Goal: Task Accomplishment & Management: Complete application form

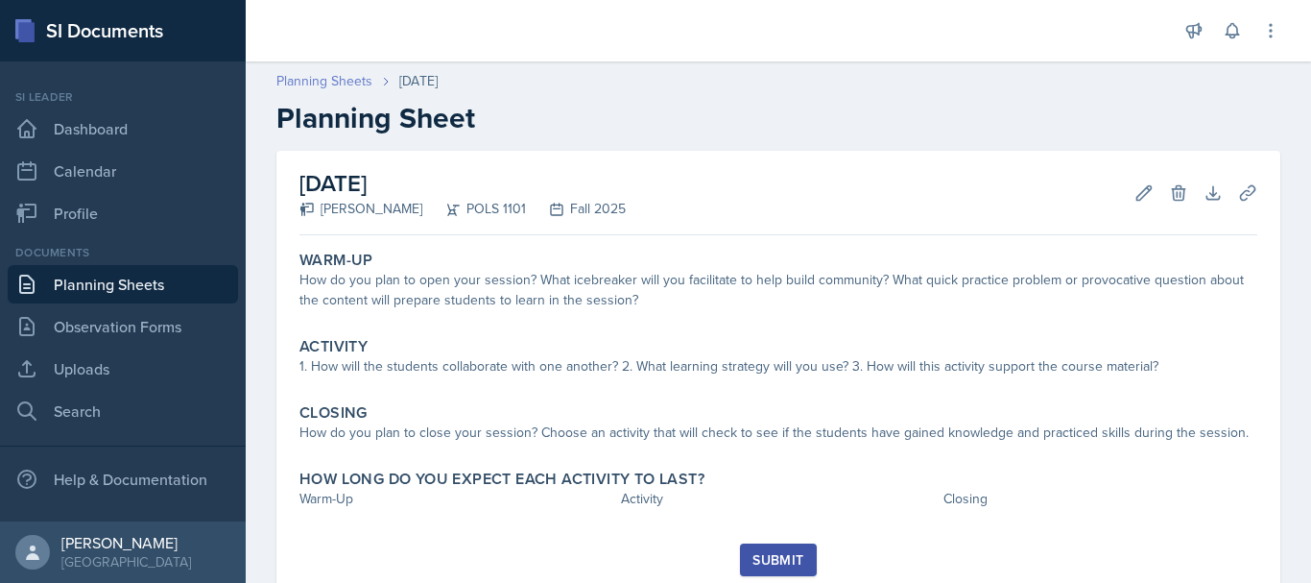
click at [329, 83] on link "Planning Sheets" at bounding box center [324, 81] width 96 height 20
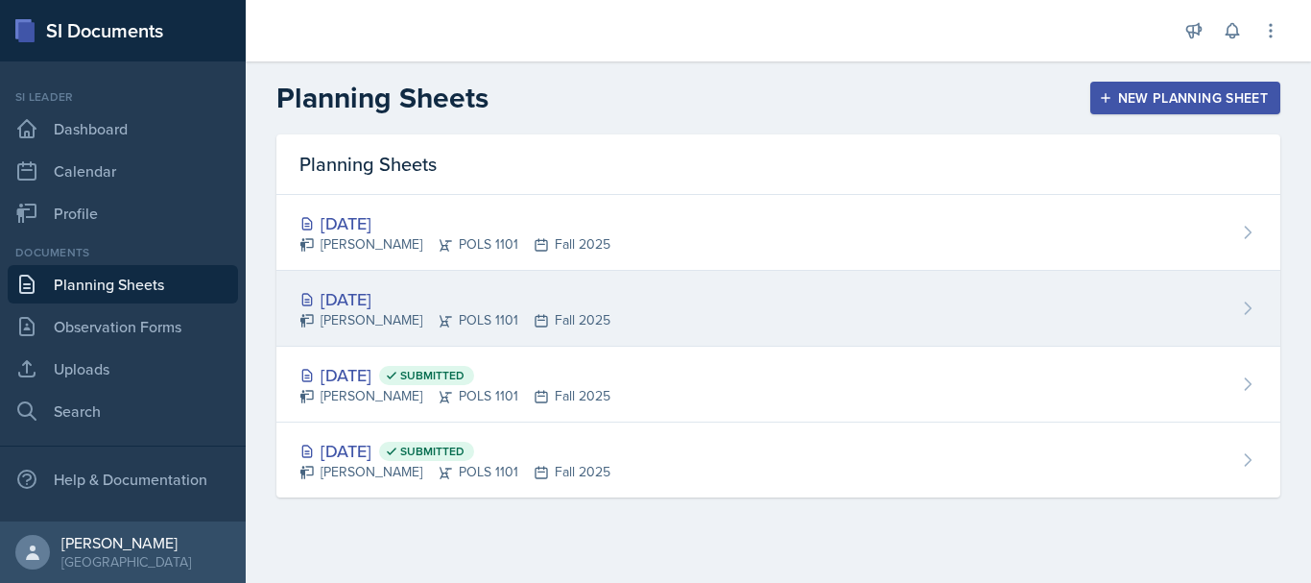
click at [390, 307] on div "[DATE]" at bounding box center [454, 299] width 311 height 26
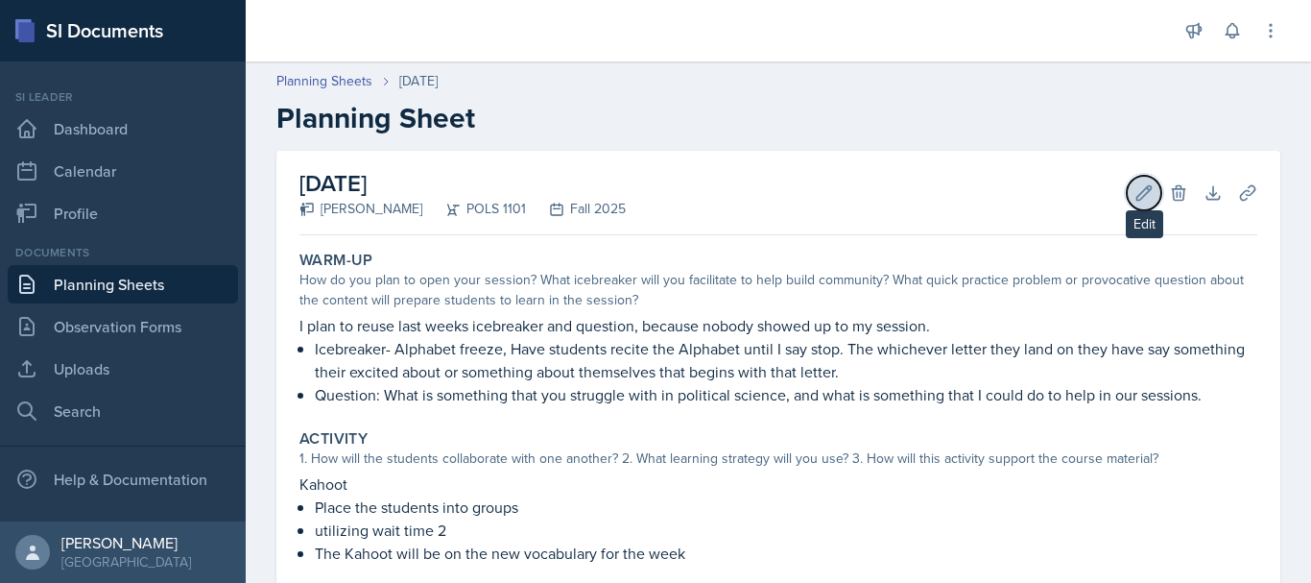
click at [1134, 190] on icon at bounding box center [1143, 192] width 19 height 19
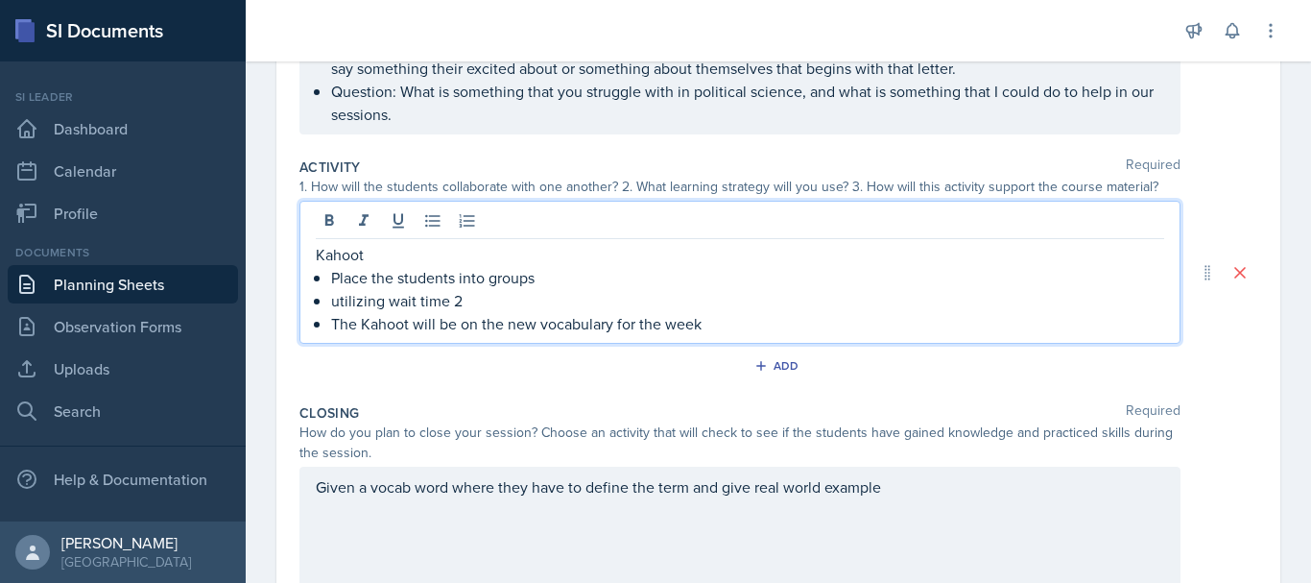
scroll to position [356, 0]
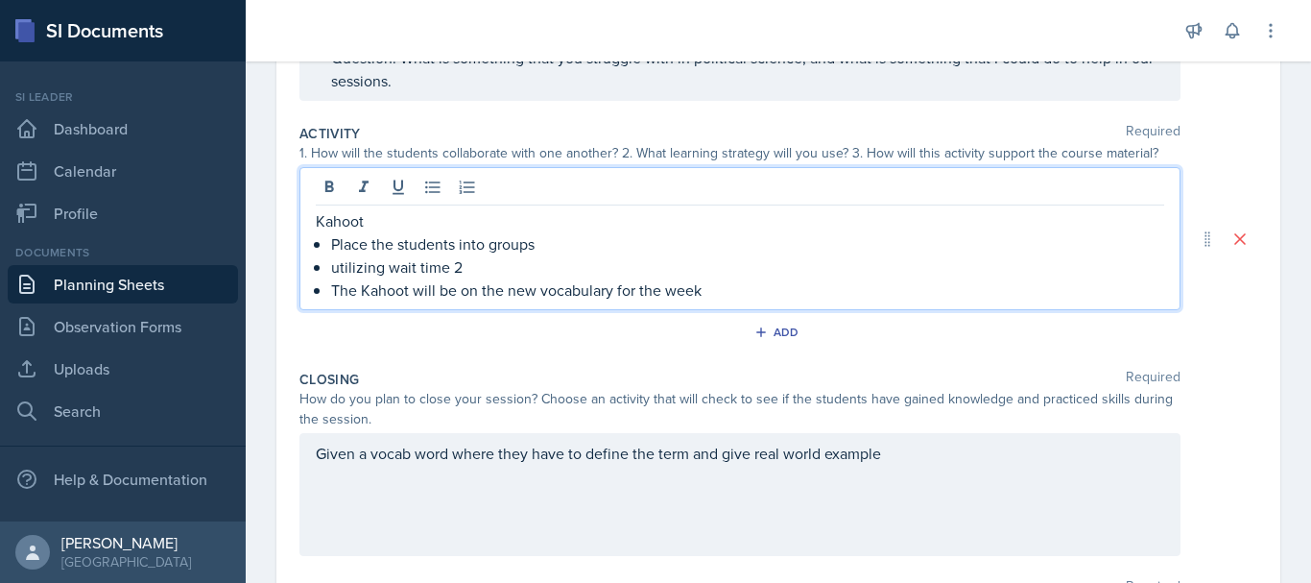
click at [380, 228] on p "Kahoot" at bounding box center [740, 220] width 848 height 23
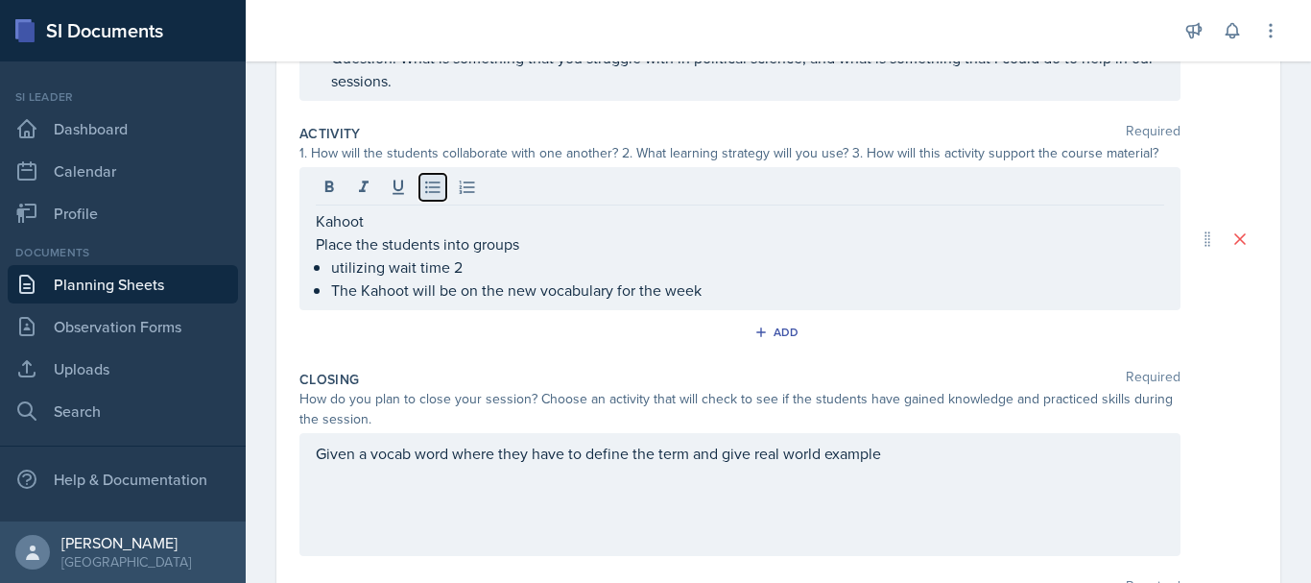
click at [423, 189] on icon at bounding box center [432, 187] width 19 height 19
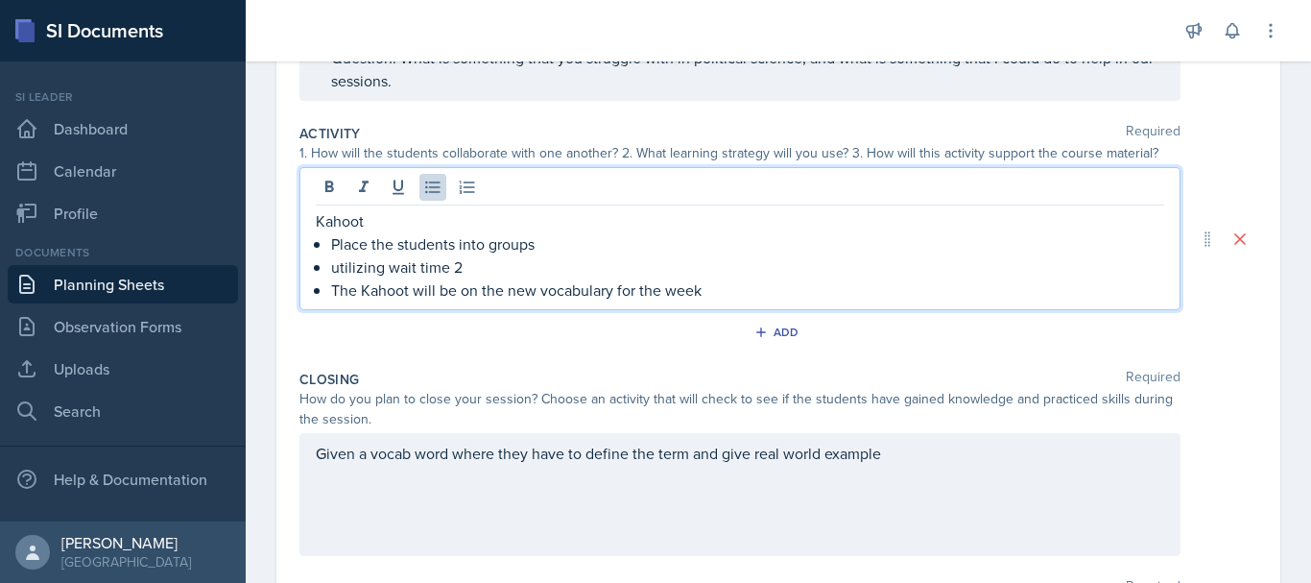
click at [393, 209] on div "Kahoot Place the students into groups utilizing wait time 2 The Kahoot will be …" at bounding box center [739, 238] width 881 height 143
click at [352, 219] on p "Kahoot" at bounding box center [740, 220] width 848 height 23
click at [350, 223] on p "Kahoot" at bounding box center [740, 220] width 848 height 23
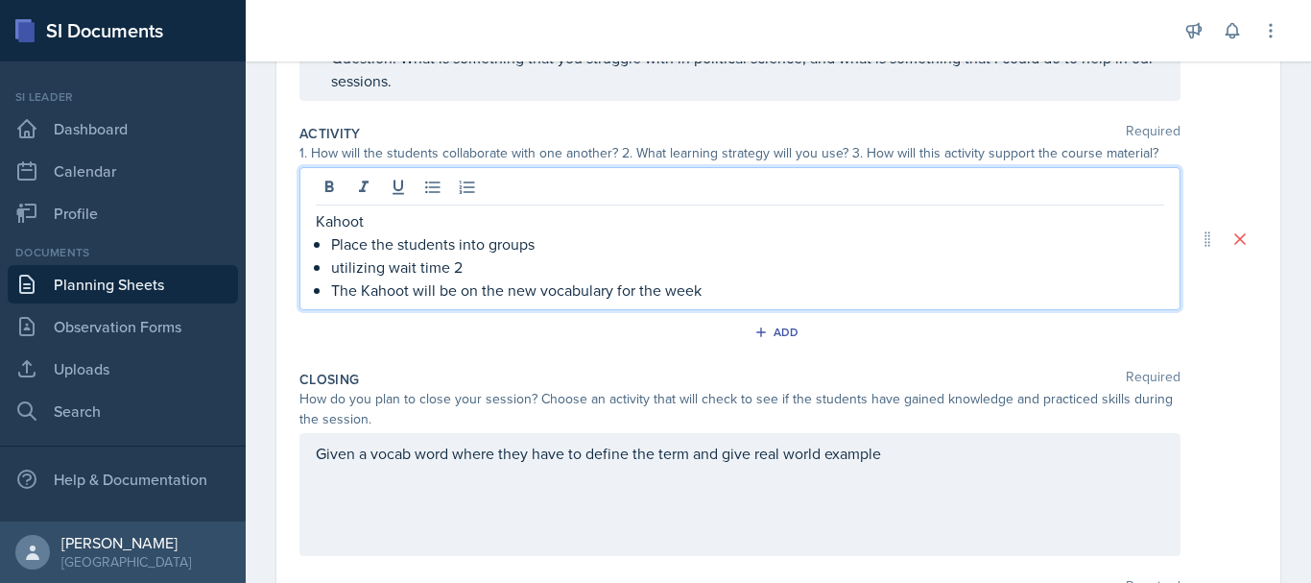
drag, startPoint x: 350, startPoint y: 223, endPoint x: 588, endPoint y: 222, distance: 238.0
click at [588, 222] on p "Kahoot" at bounding box center [740, 220] width 848 height 23
click at [323, 219] on p "Kahoot" at bounding box center [740, 220] width 848 height 23
click at [392, 219] on p "Kahoot" at bounding box center [740, 220] width 848 height 23
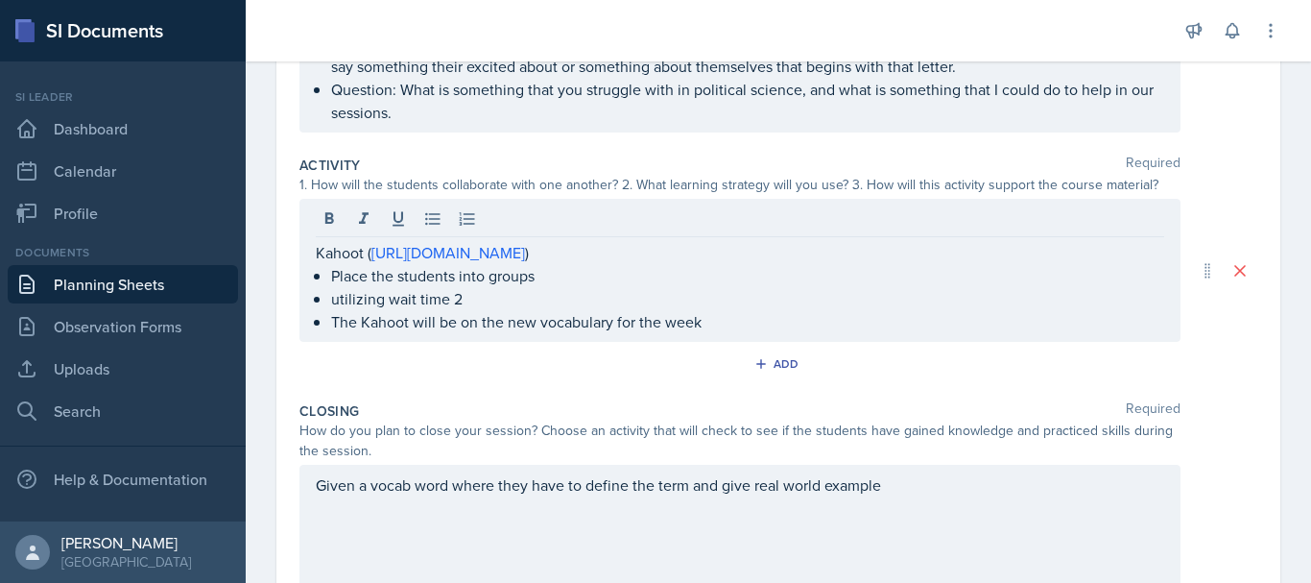
scroll to position [327, 0]
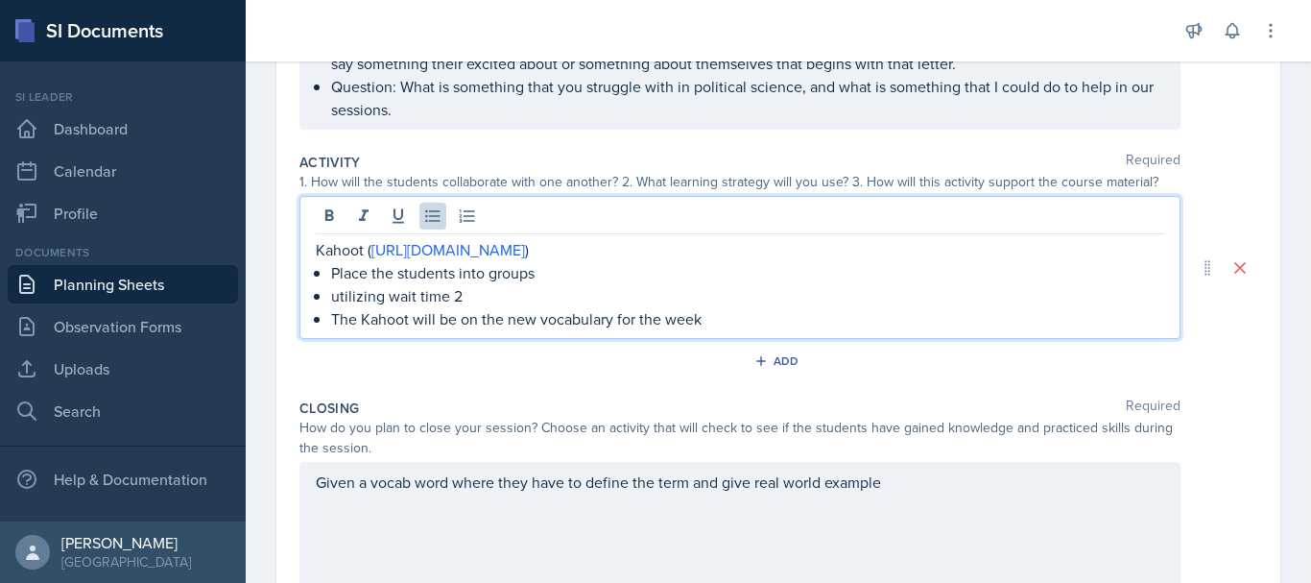
click at [582, 278] on p "Place the students into groups" at bounding box center [747, 272] width 833 height 23
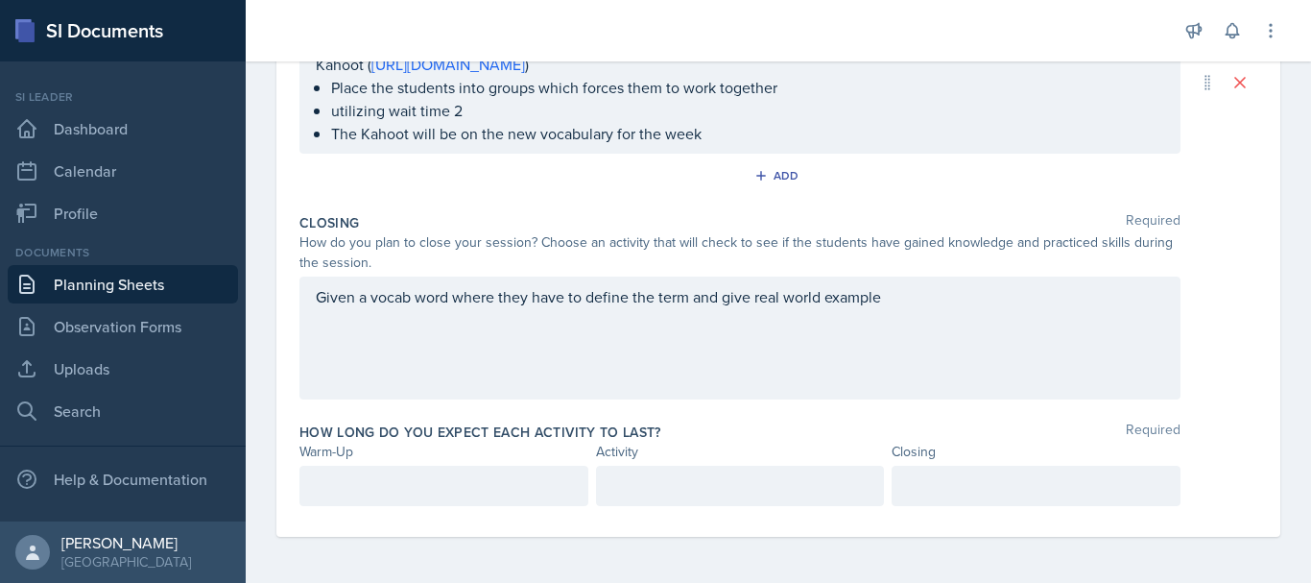
scroll to position [486, 0]
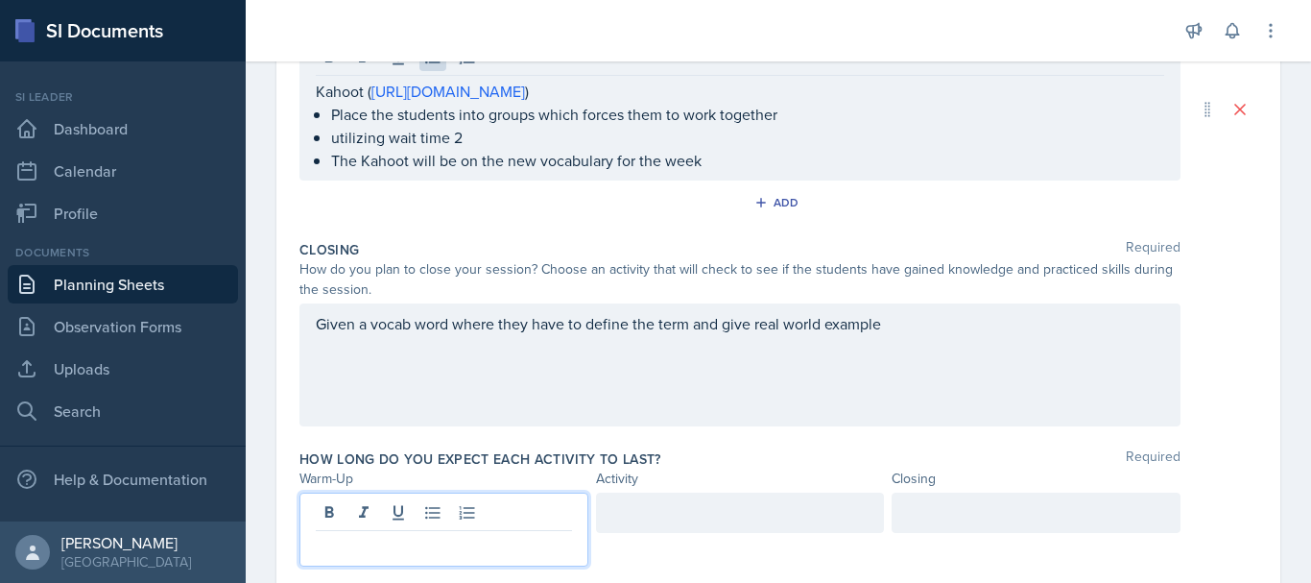
click at [522, 535] on p at bounding box center [444, 546] width 256 height 23
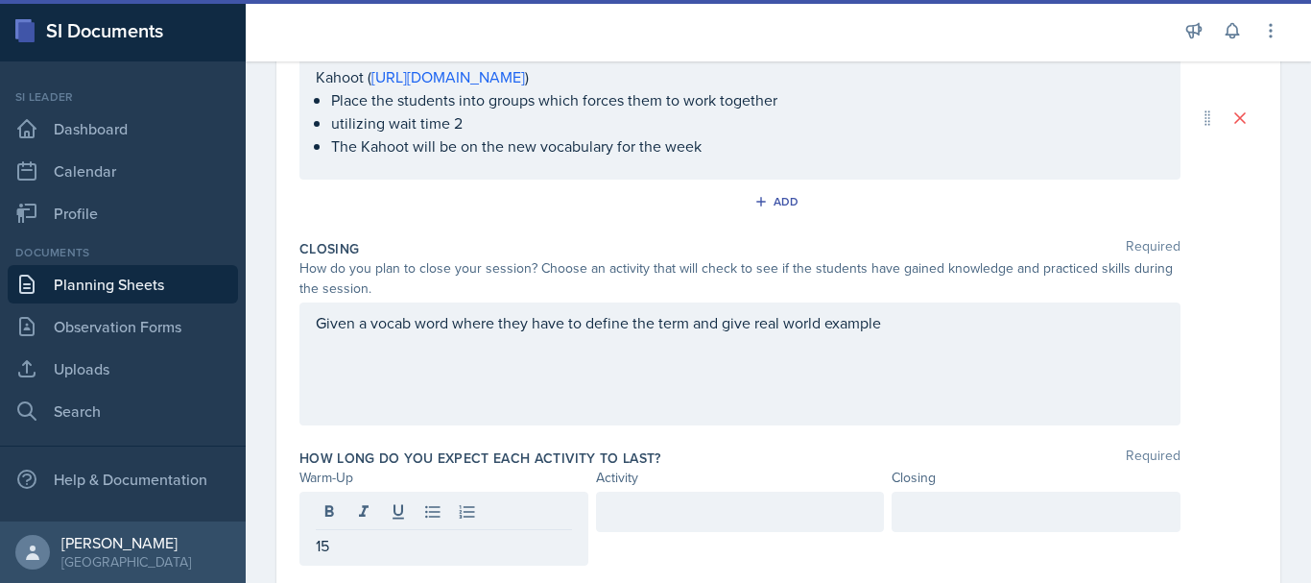
scroll to position [461, 0]
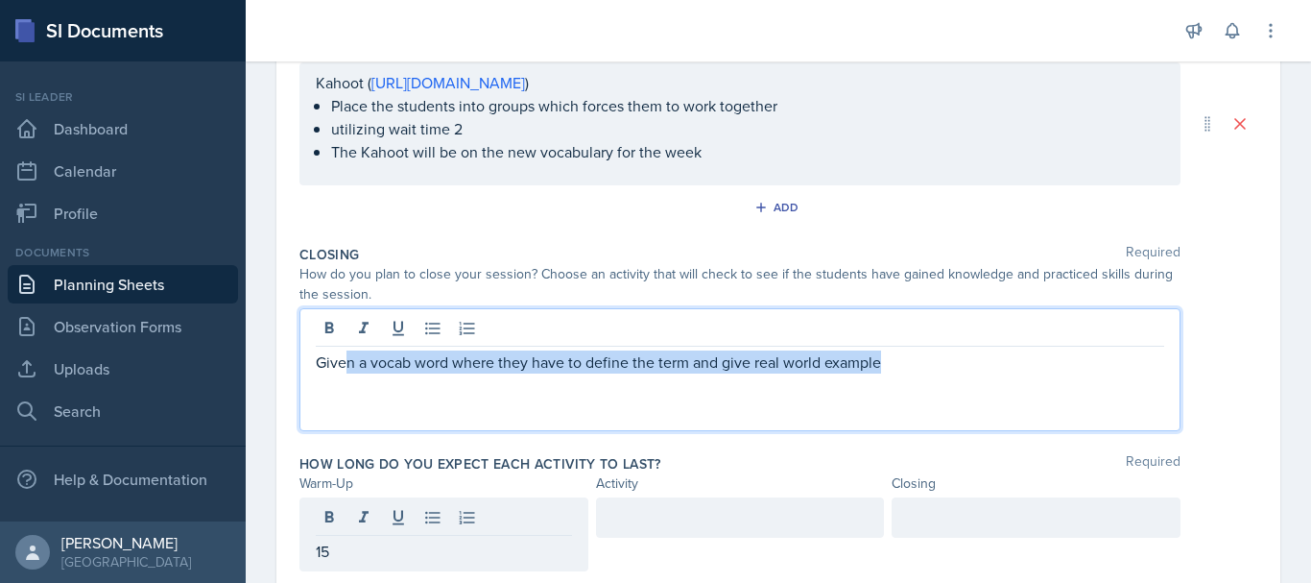
drag, startPoint x: 944, startPoint y: 330, endPoint x: 346, endPoint y: 410, distance: 604.2
click at [346, 410] on div "Given a vocab word where they have to define the term and give real world examp…" at bounding box center [739, 369] width 881 height 123
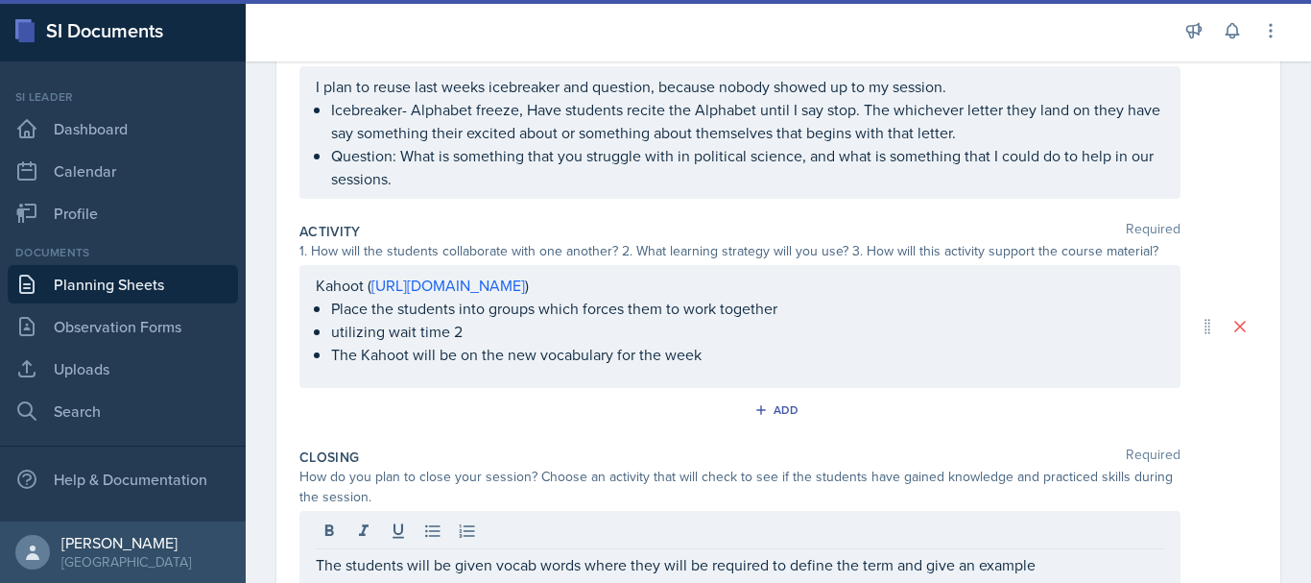
scroll to position [218, 0]
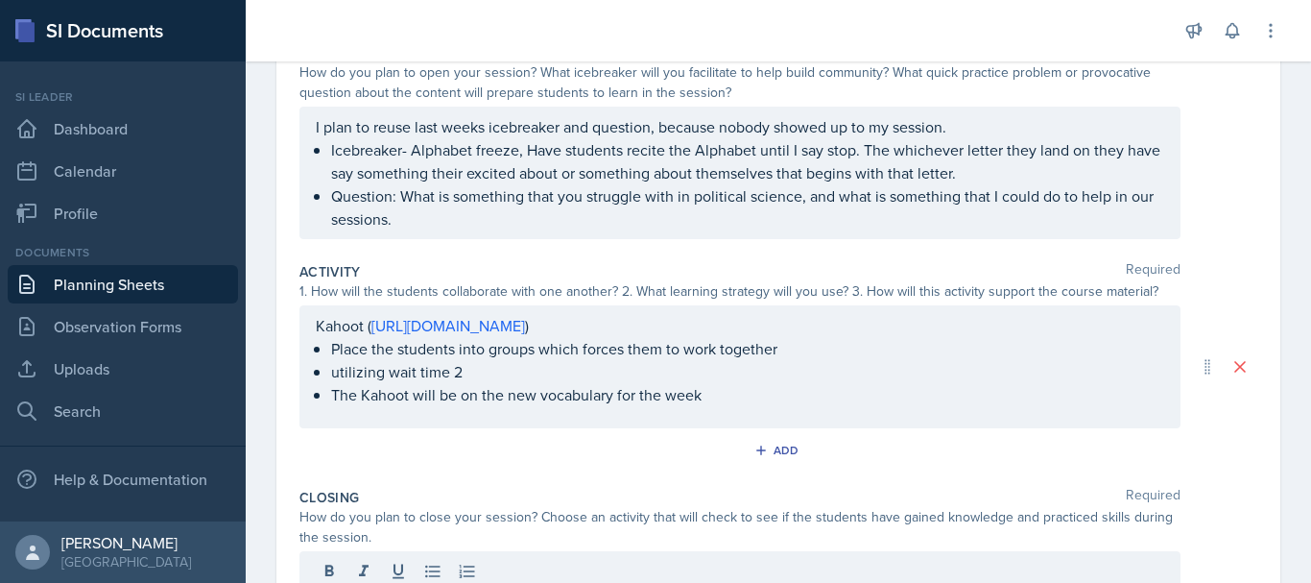
click at [947, 131] on div "I plan to reuse last weeks icebreaker and question, because nobody showed up to…" at bounding box center [739, 173] width 881 height 132
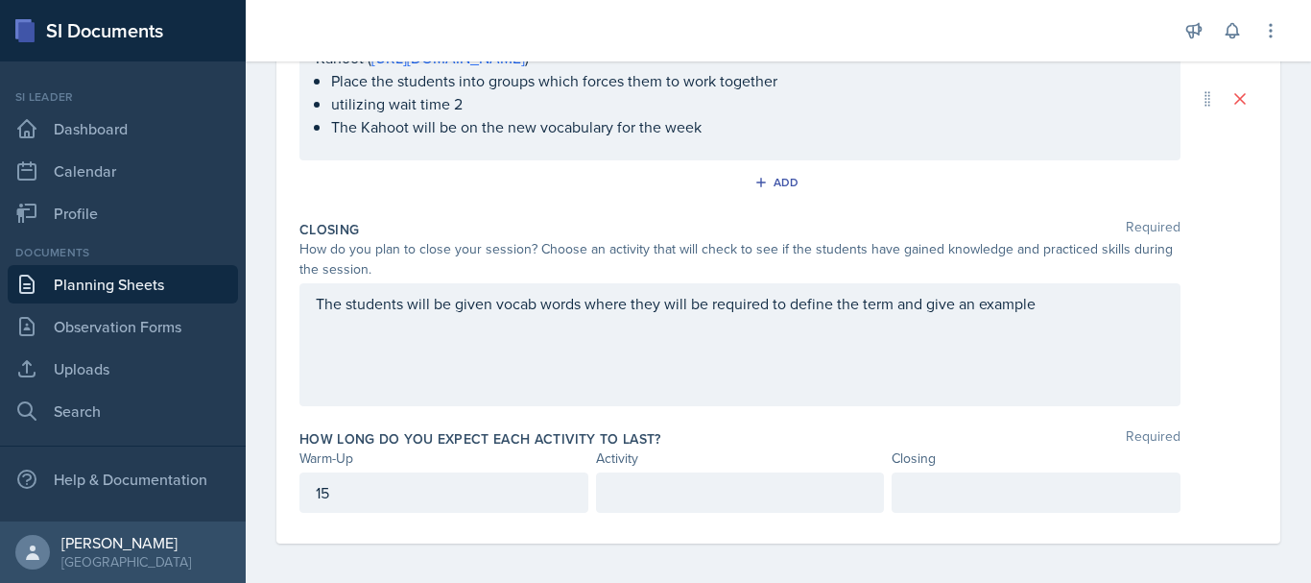
scroll to position [522, 0]
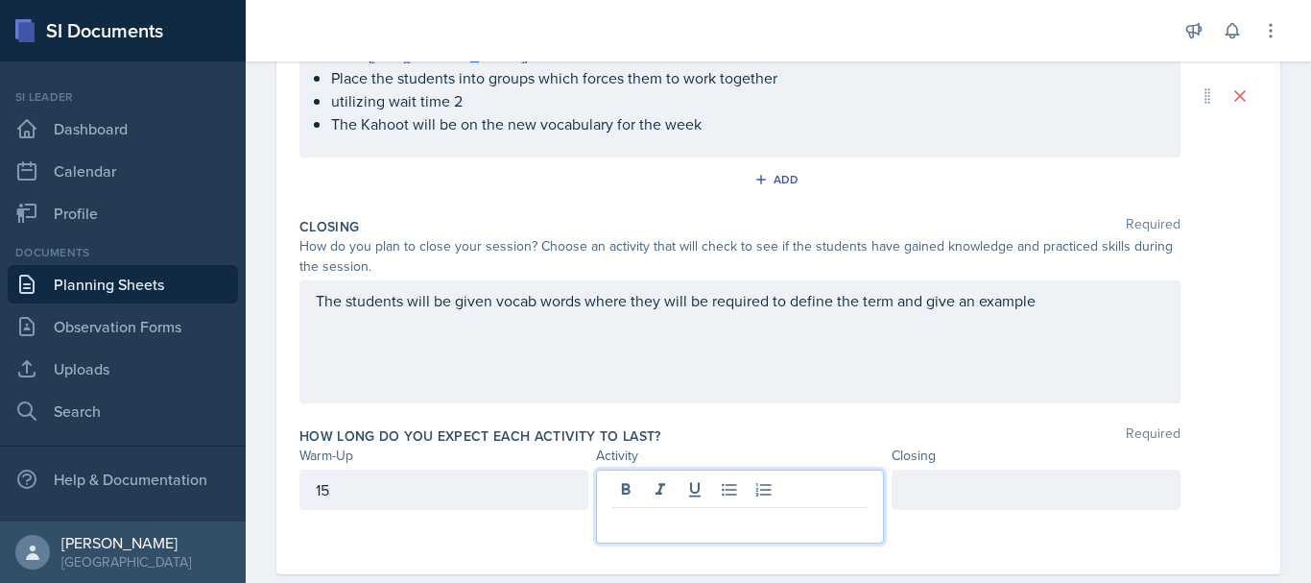
click at [796, 512] on p at bounding box center [740, 523] width 256 height 23
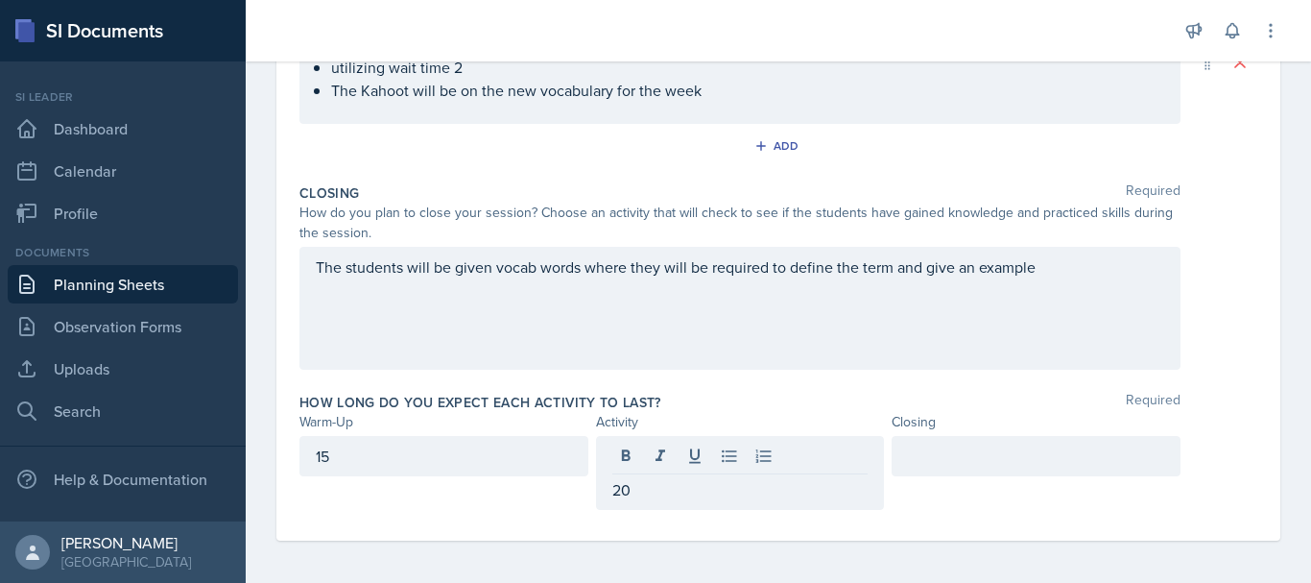
click at [970, 410] on div "How long do you expect each activity to last? Required" at bounding box center [778, 402] width 958 height 19
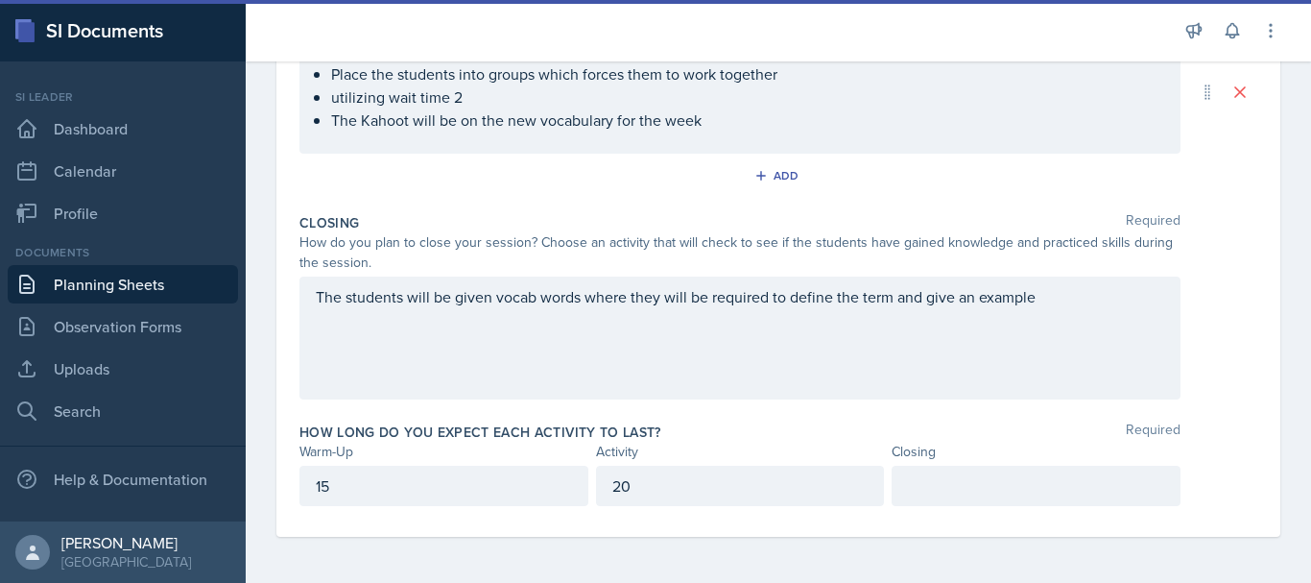
click at [407, 498] on div "15" at bounding box center [443, 485] width 289 height 40
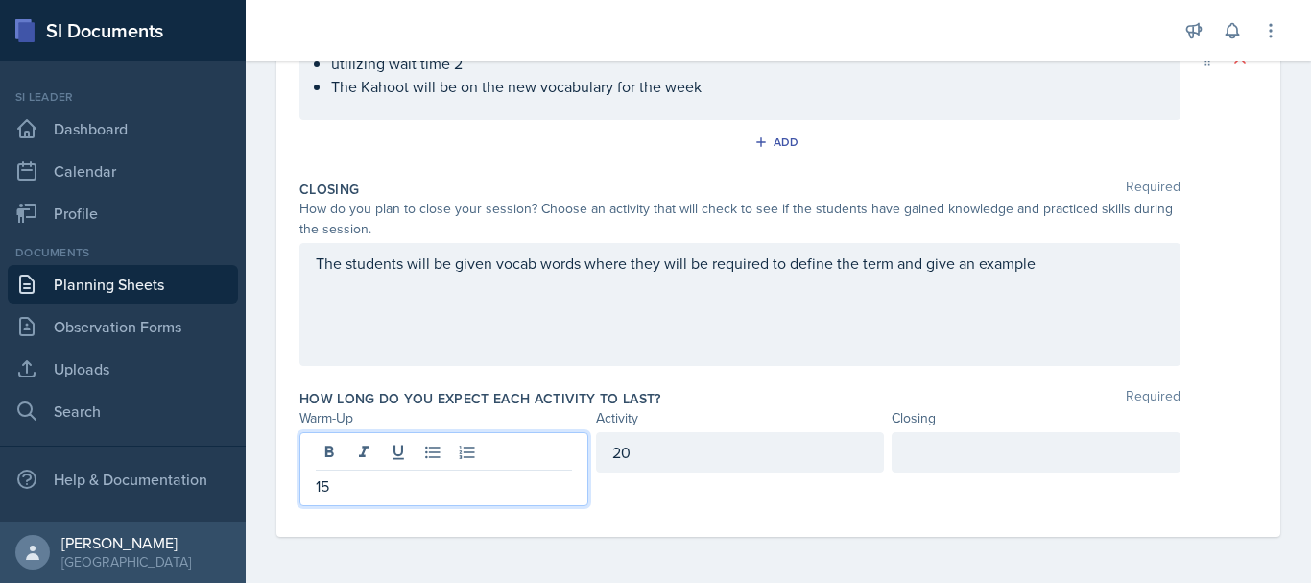
click at [946, 455] on div at bounding box center [1036, 452] width 289 height 40
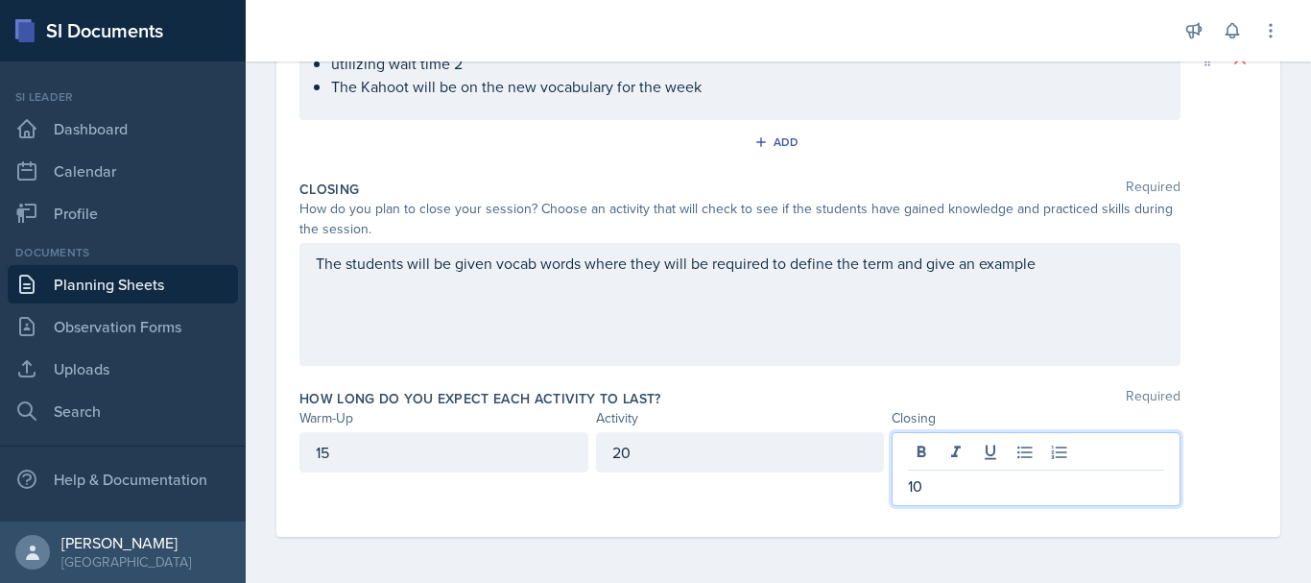
click at [1238, 463] on div "15 20 10" at bounding box center [778, 469] width 958 height 74
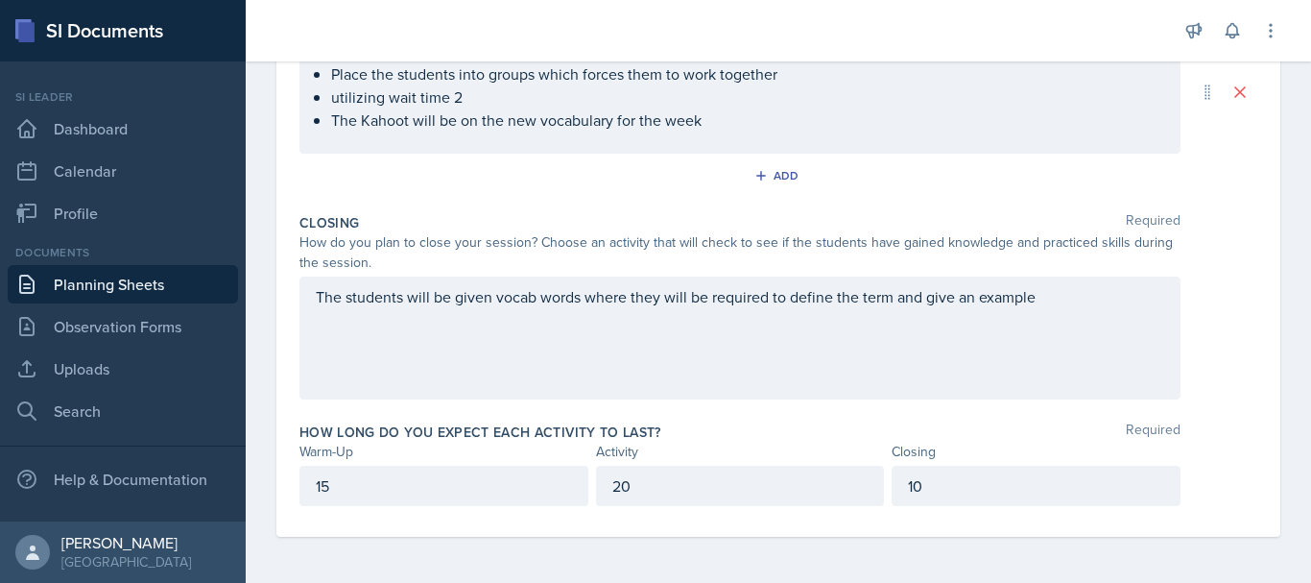
click at [429, 492] on p "15" at bounding box center [444, 485] width 256 height 23
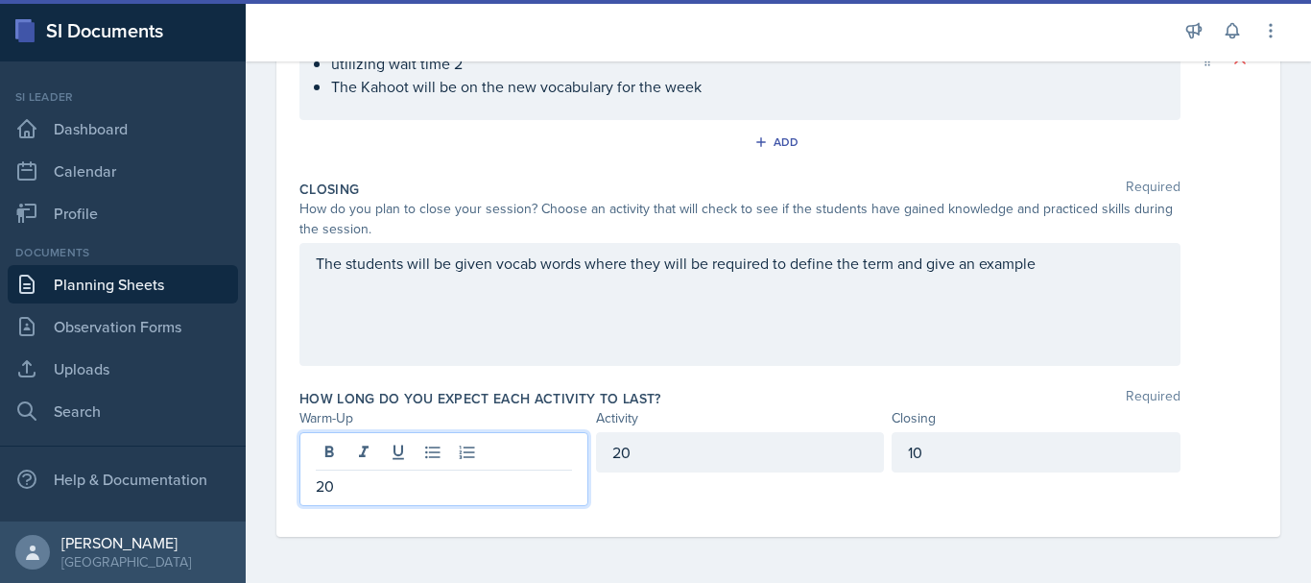
click at [429, 492] on p "20" at bounding box center [444, 485] width 256 height 23
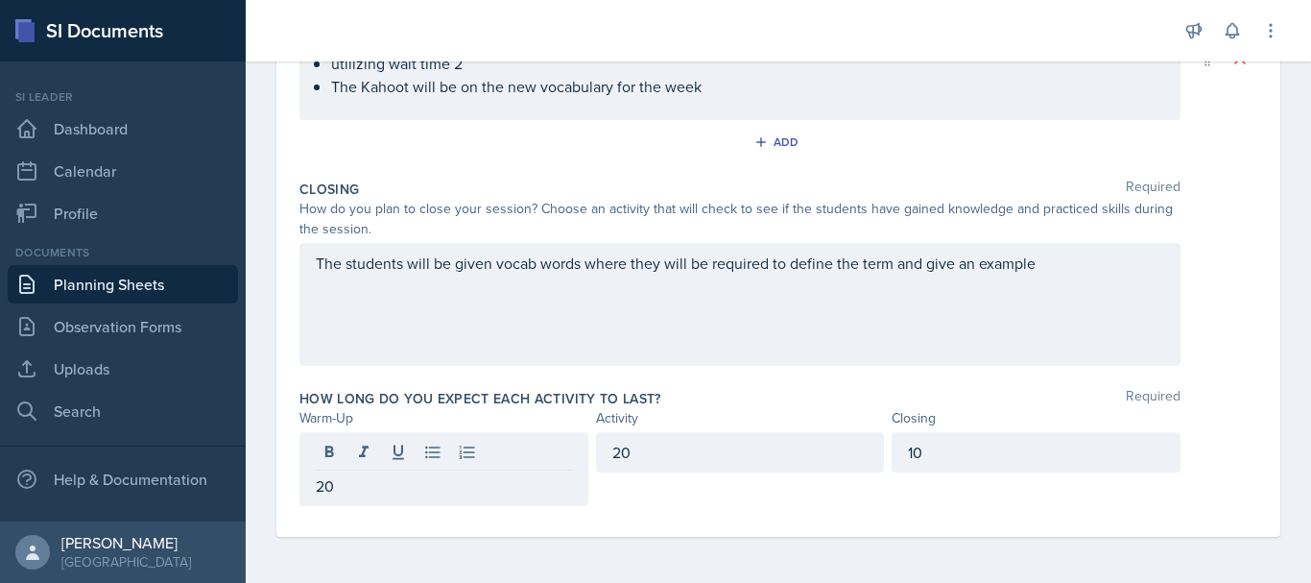
click at [934, 504] on div "10" at bounding box center [1036, 469] width 289 height 74
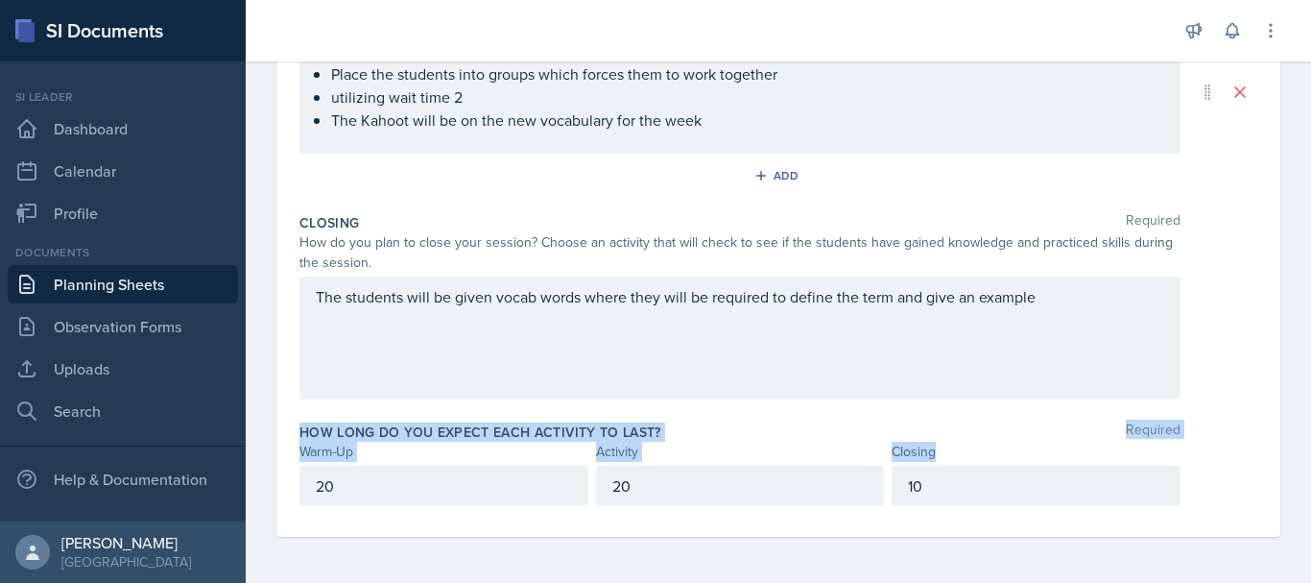
drag, startPoint x: 1287, startPoint y: 449, endPoint x: 1290, endPoint y: 409, distance: 40.4
click at [1290, 409] on div "Date [DATE] [DATE] 31 1 2 3 4 5 6 7 8 9 10 11 12 13 14 15 16 17 18 19 20 21 22 …" at bounding box center [778, 120] width 1065 height 924
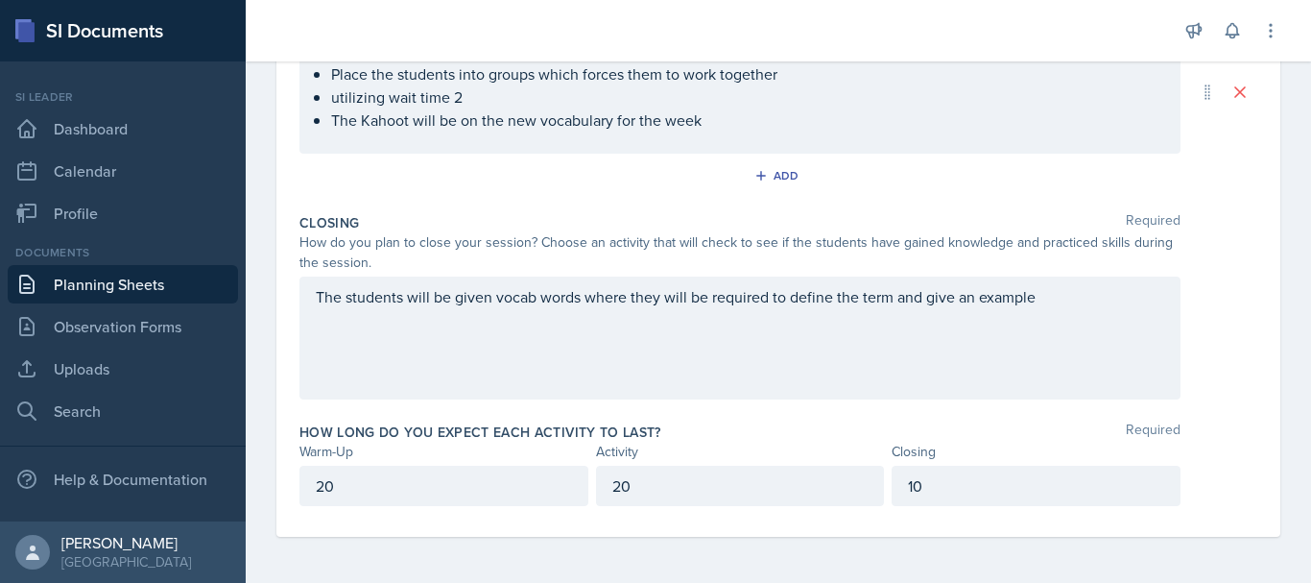
click at [1269, 388] on div "Date [DATE] [DATE] 31 1 2 3 4 5 6 7 8 9 10 11 12 13 14 15 16 17 18 19 20 21 22 …" at bounding box center [778, 120] width 1065 height 924
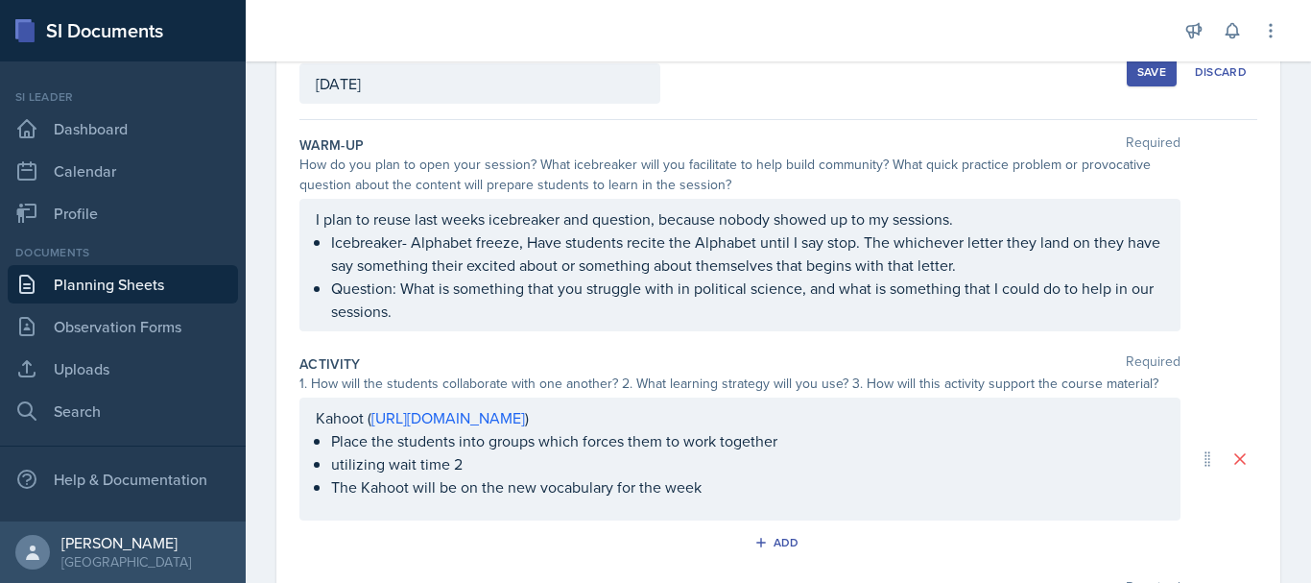
scroll to position [108, 0]
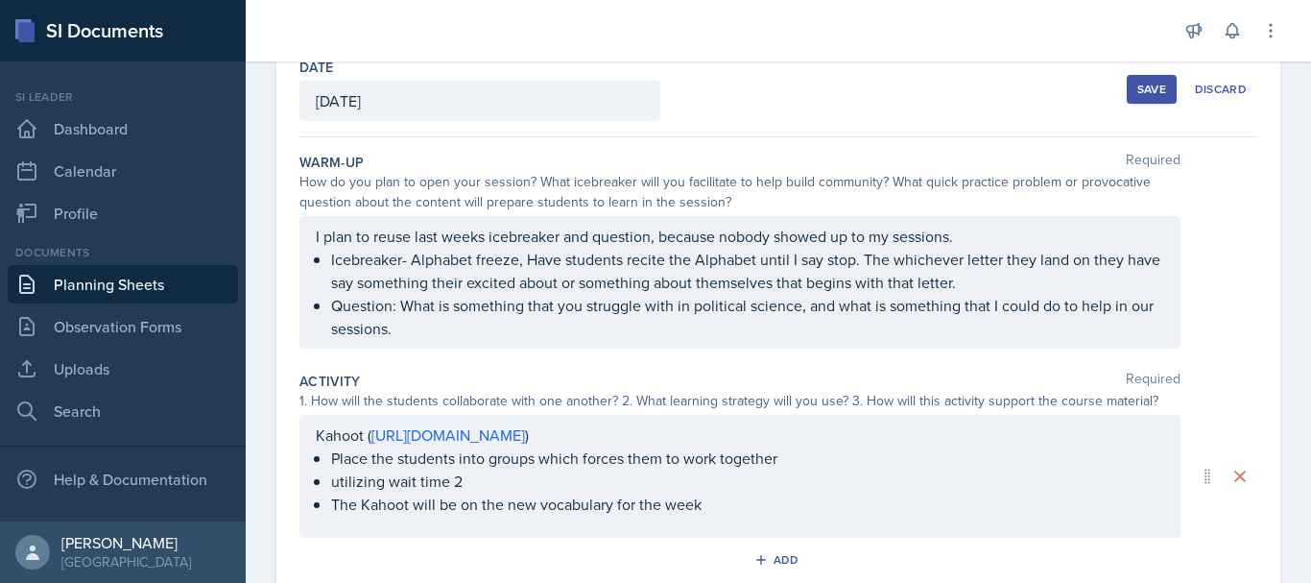
click at [1154, 102] on button "Save" at bounding box center [1152, 89] width 50 height 29
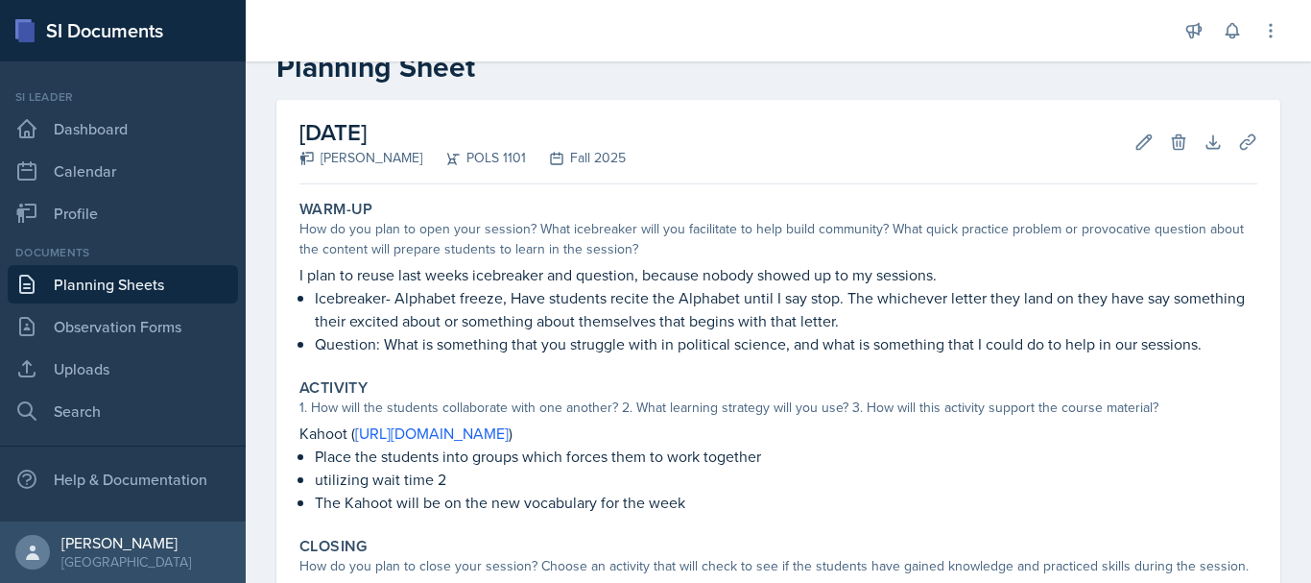
scroll to position [293, 0]
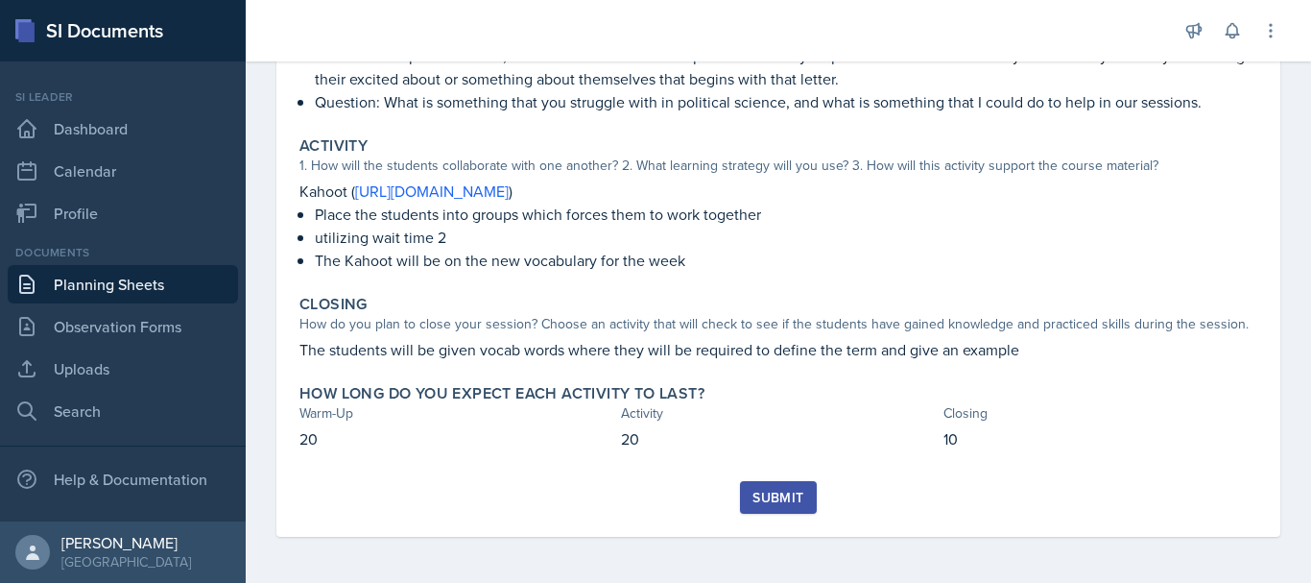
click at [777, 502] on div "Submit" at bounding box center [777, 496] width 51 height 15
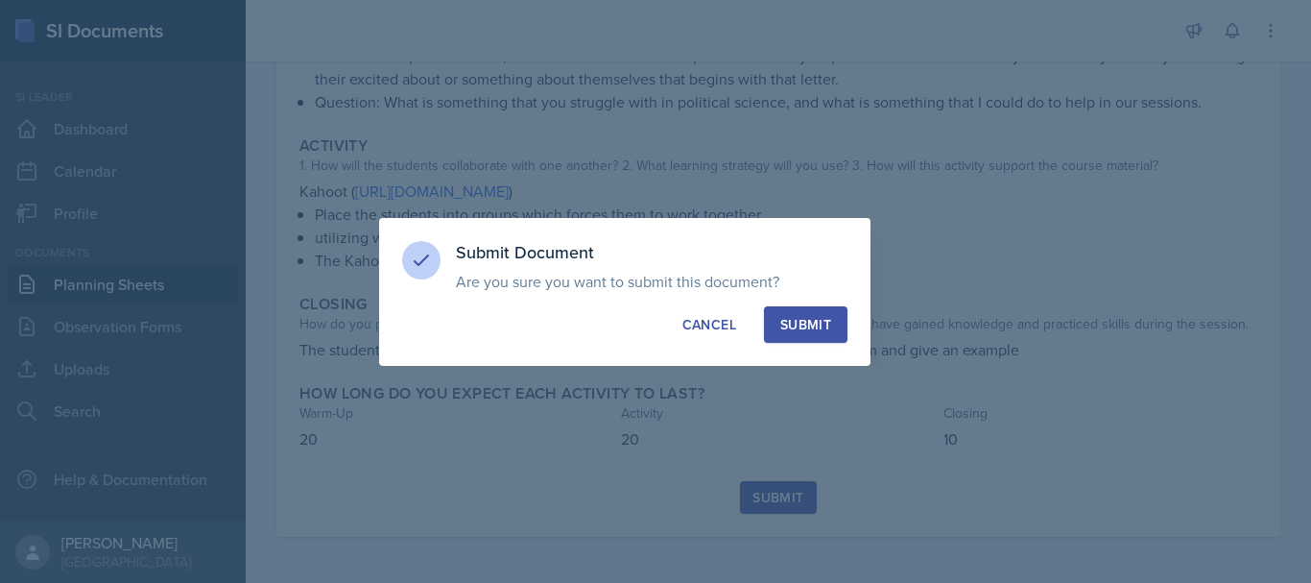
click at [801, 313] on button "Submit" at bounding box center [805, 324] width 83 height 36
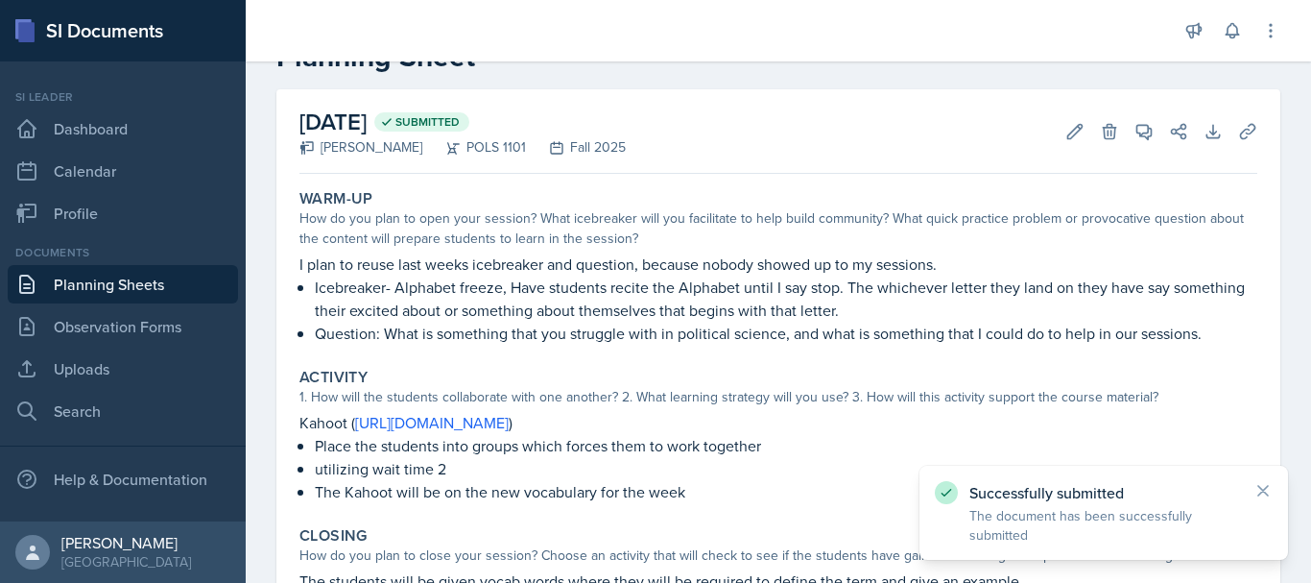
scroll to position [6, 0]
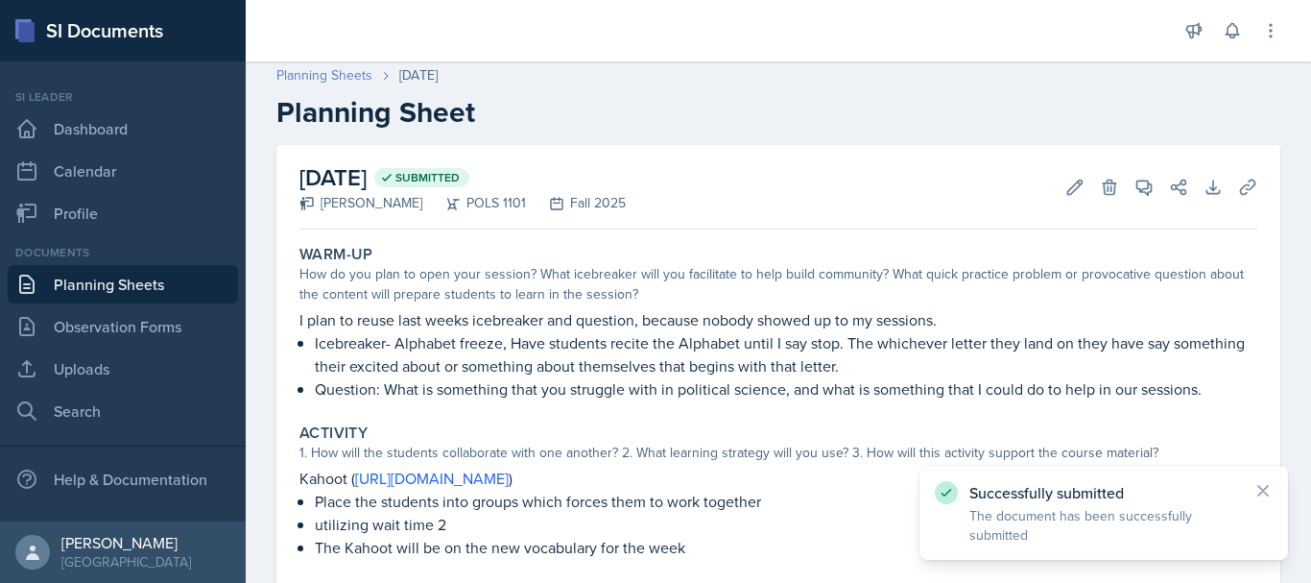
click at [340, 75] on link "Planning Sheets" at bounding box center [324, 75] width 96 height 20
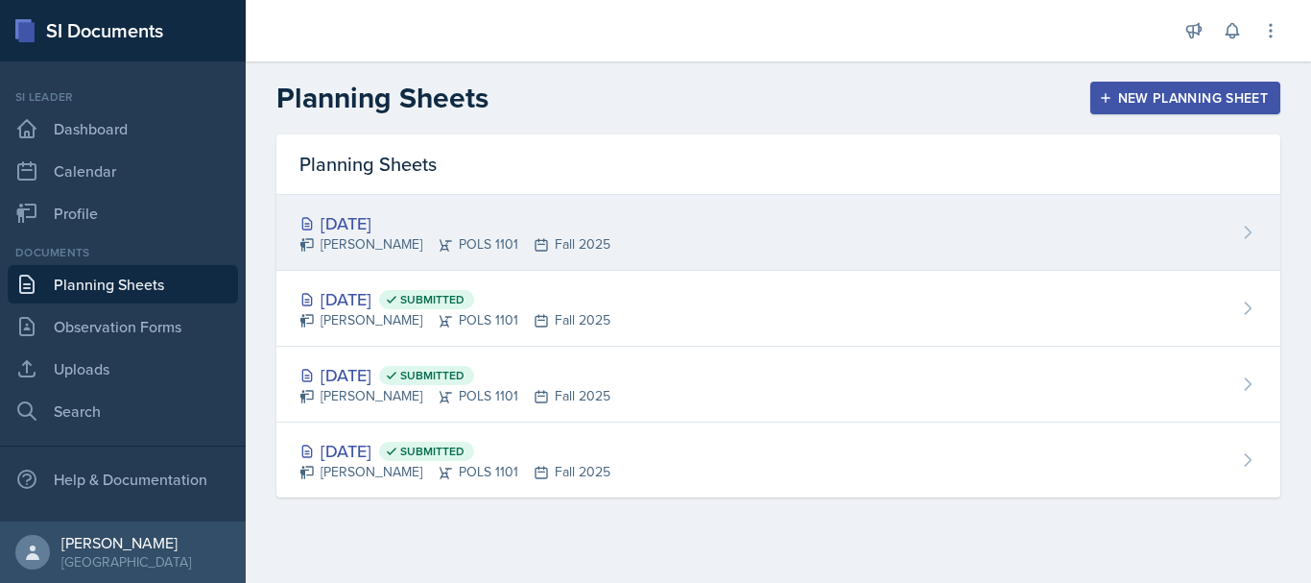
click at [390, 227] on div "[DATE]" at bounding box center [454, 223] width 311 height 26
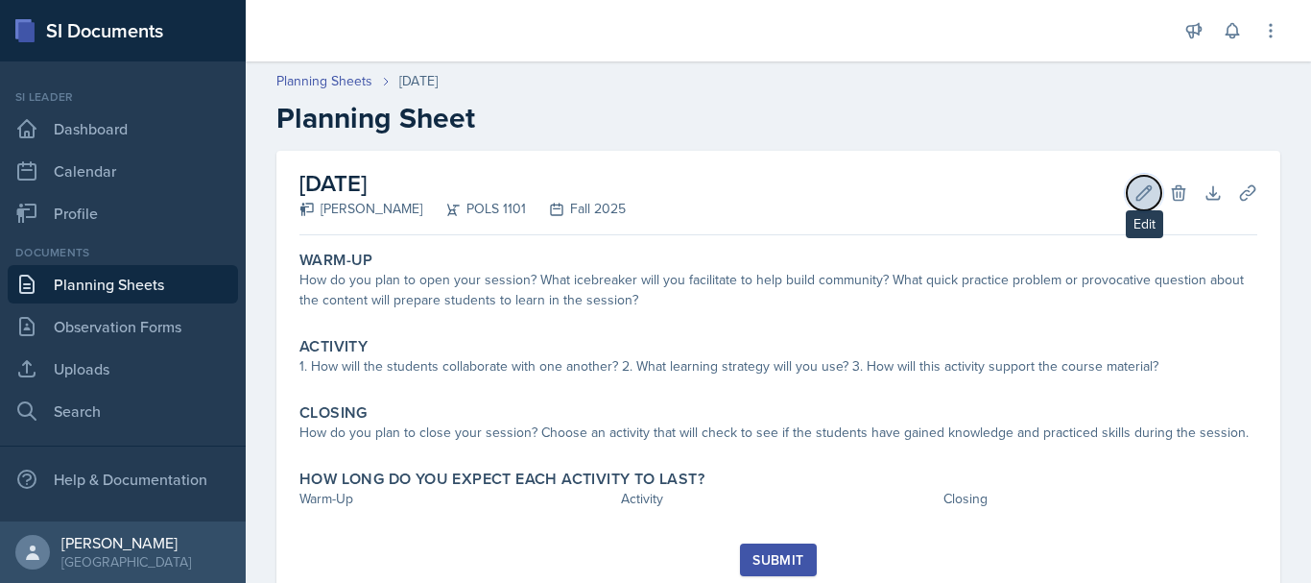
click at [1137, 191] on icon at bounding box center [1144, 192] width 14 height 14
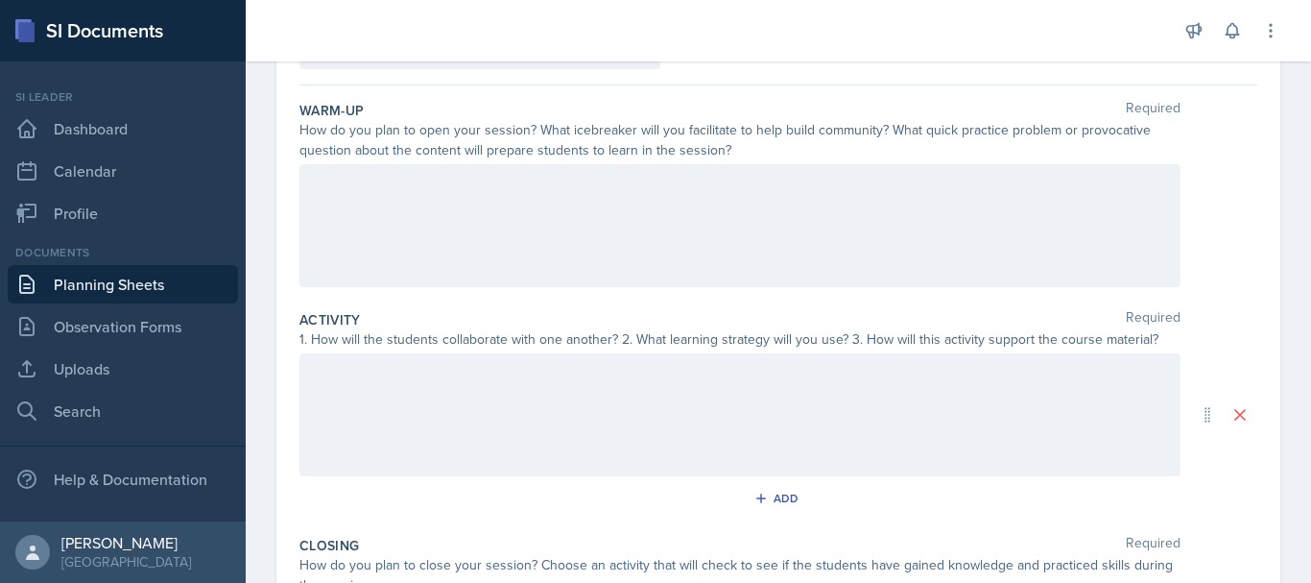
click at [1098, 224] on div at bounding box center [739, 225] width 881 height 123
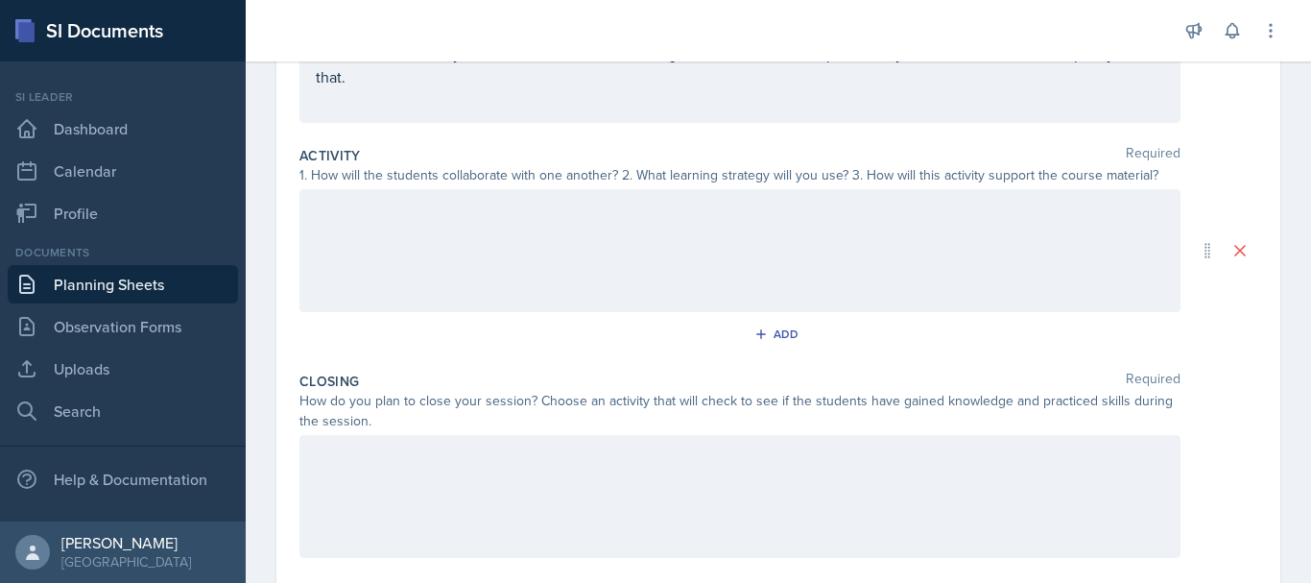
scroll to position [326, 0]
click at [970, 191] on div at bounding box center [739, 248] width 881 height 123
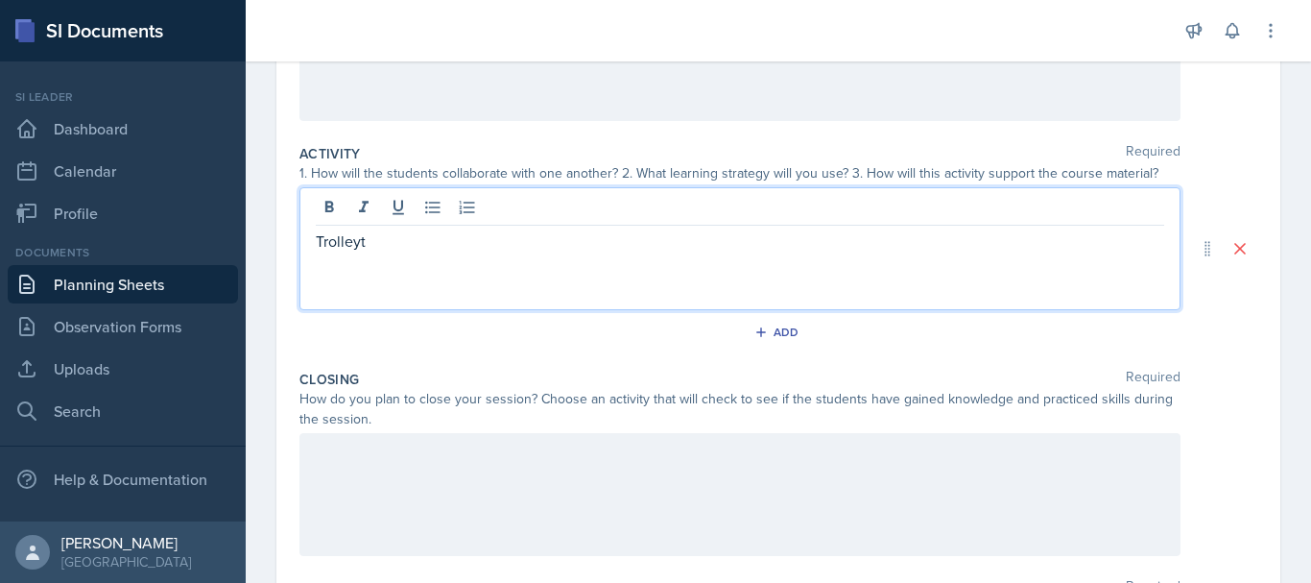
click at [865, 222] on div at bounding box center [740, 210] width 848 height 32
click at [863, 233] on p "Trolleyt" at bounding box center [740, 240] width 848 height 23
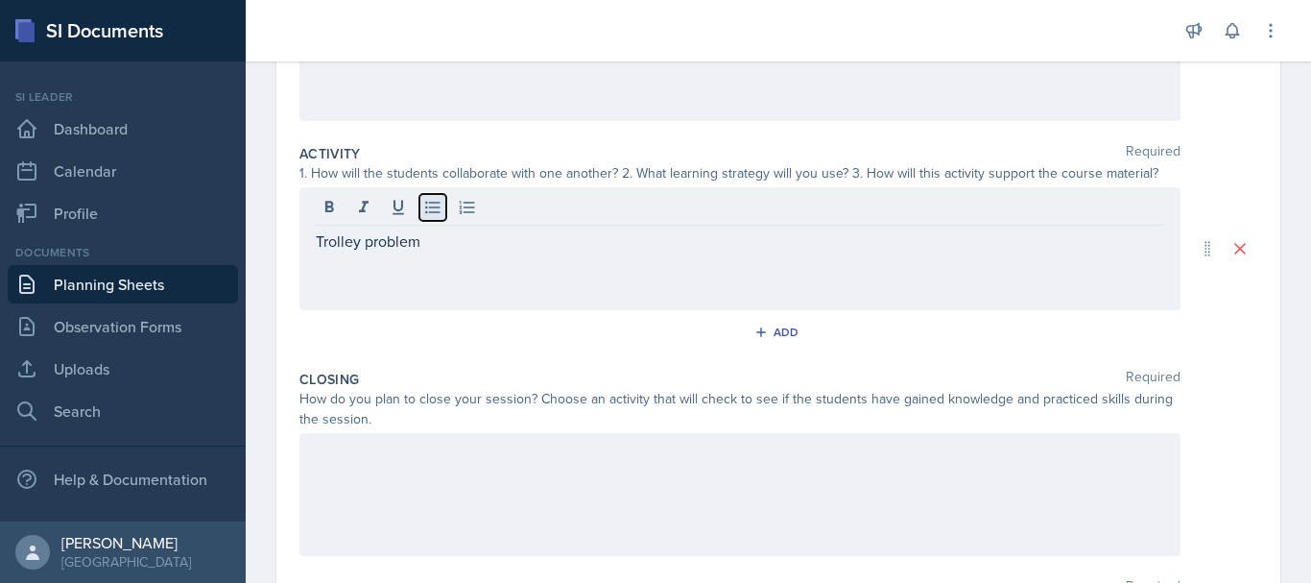
click at [425, 219] on button at bounding box center [432, 207] width 27 height 27
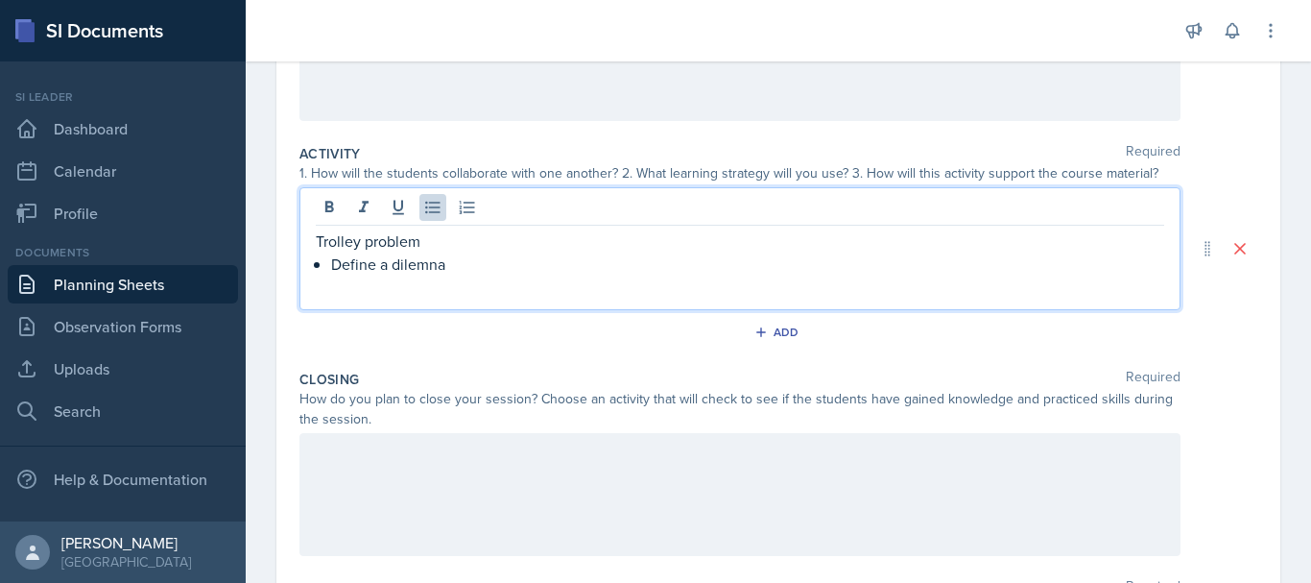
click at [420, 271] on p "Define a dilemna" at bounding box center [747, 263] width 833 height 23
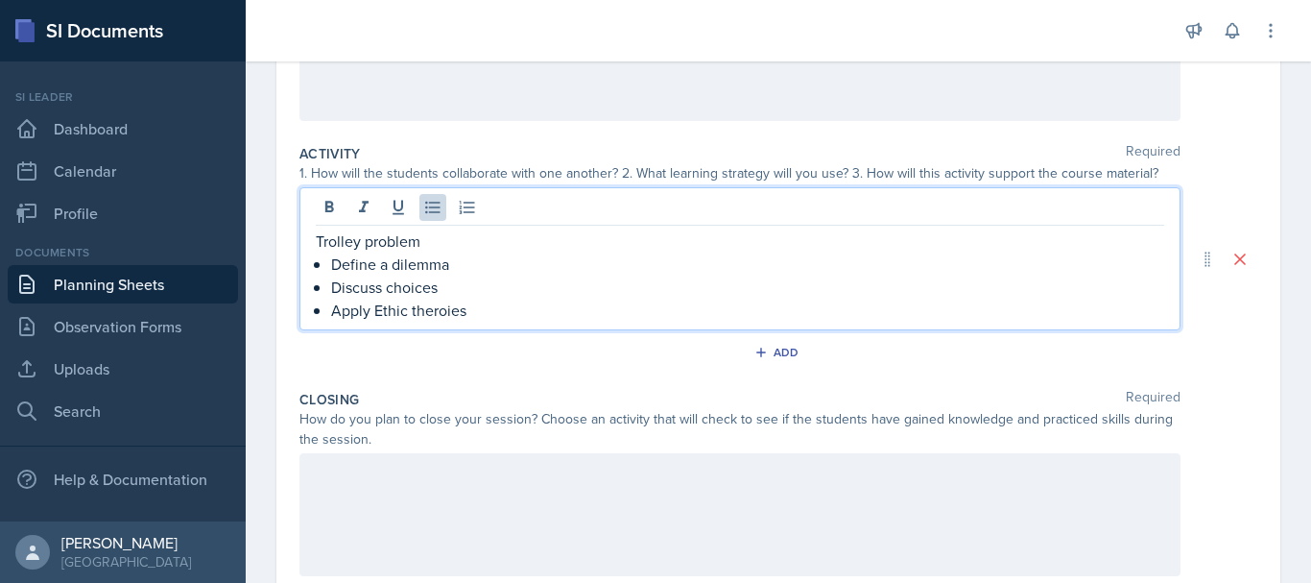
click at [419, 306] on p "Apply Ethic theroies" at bounding box center [747, 309] width 833 height 23
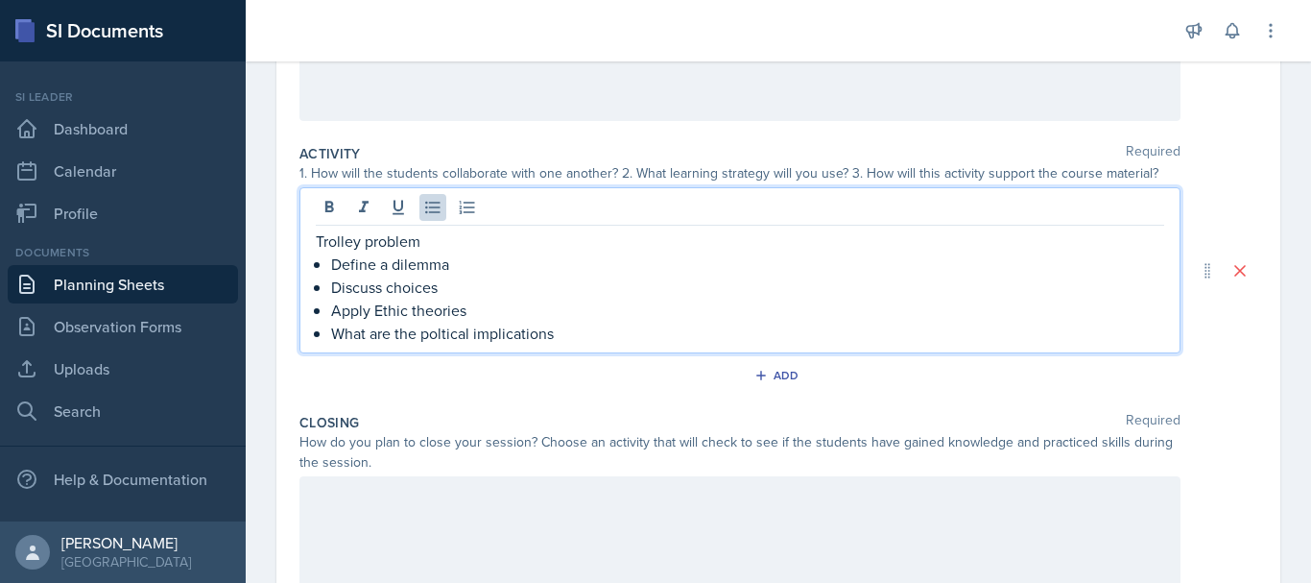
click at [431, 333] on p "What are the poltical implications" at bounding box center [747, 333] width 833 height 23
click at [474, 213] on icon at bounding box center [467, 207] width 19 height 19
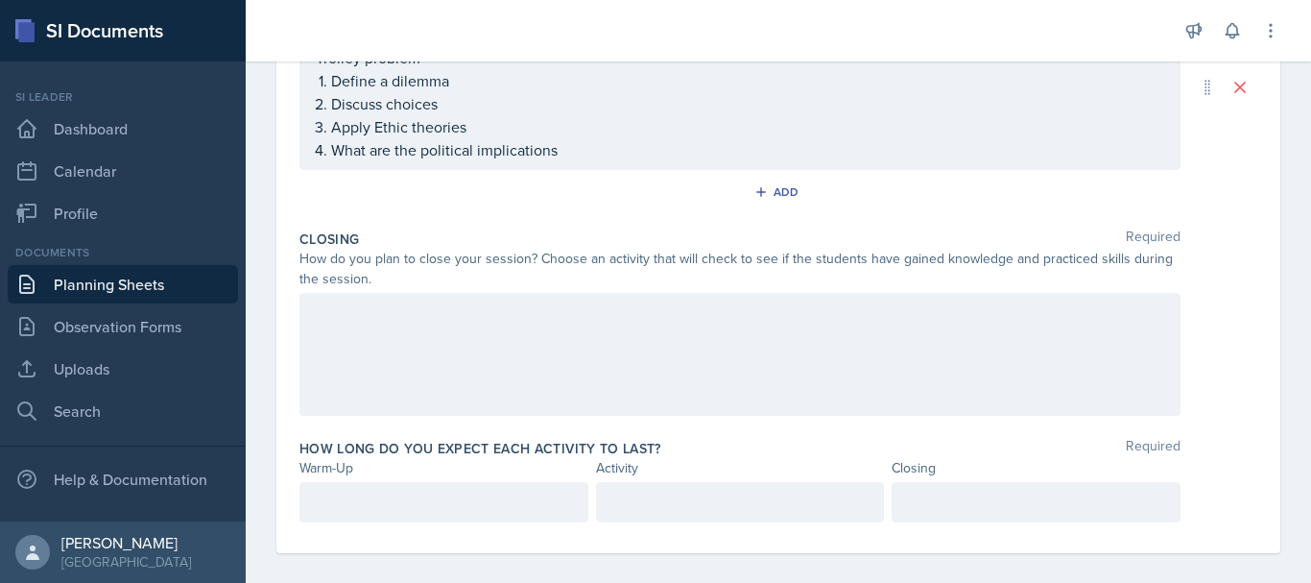
scroll to position [526, 0]
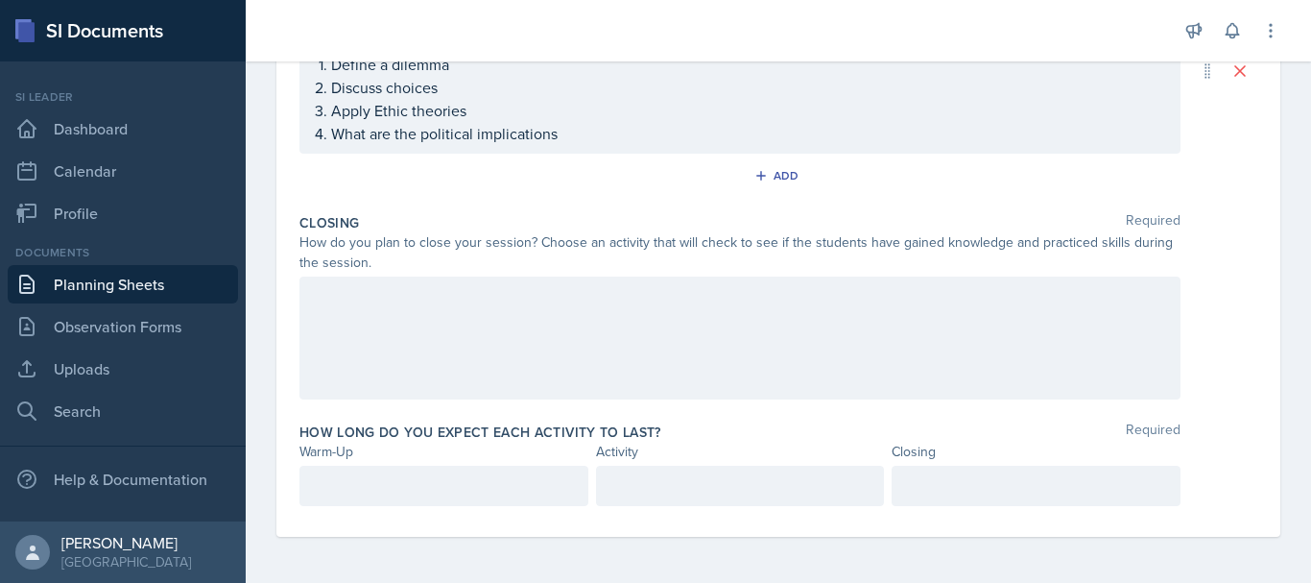
click at [1028, 370] on div at bounding box center [739, 337] width 881 height 123
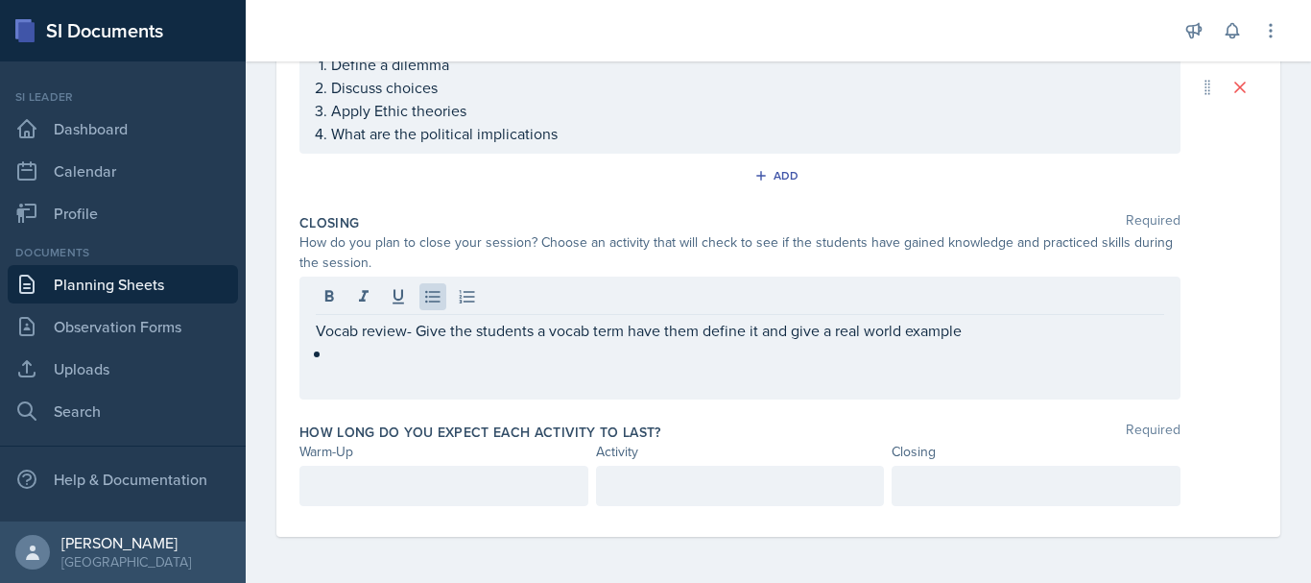
click at [311, 342] on div "Vocab review- Give the students a vocab term have them define it and give a rea…" at bounding box center [739, 337] width 881 height 123
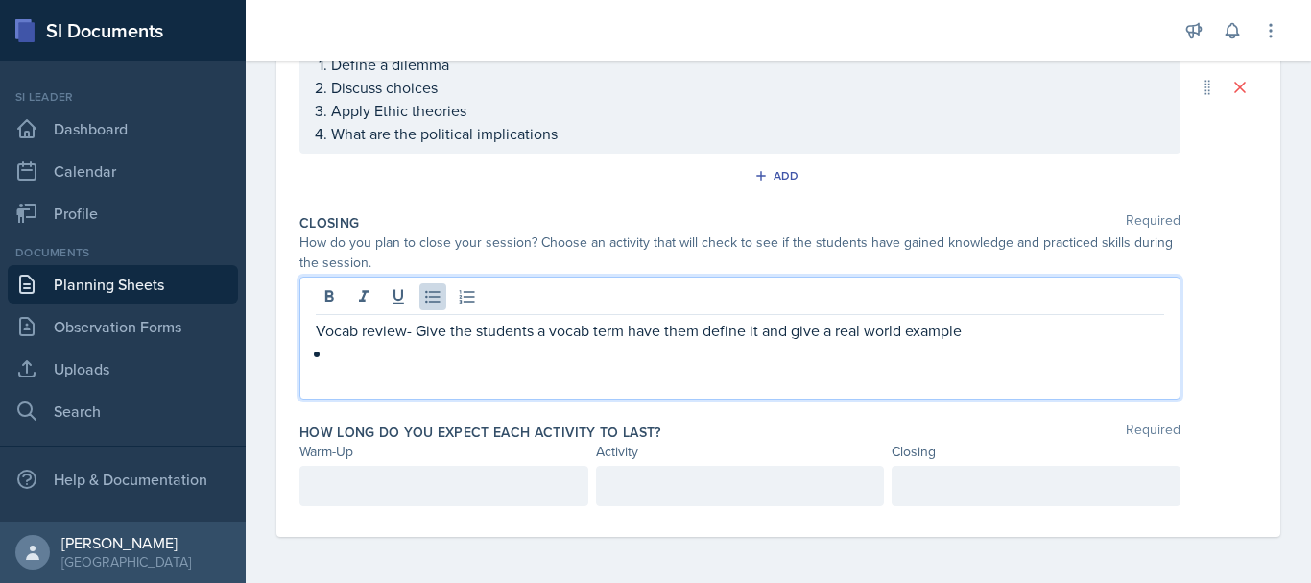
click at [313, 332] on div "Vocab review- Give the students a vocab term have them define it and give a rea…" at bounding box center [739, 337] width 881 height 123
click at [319, 322] on p "Vocab review- Give the students a vocab term have them define it and give a rea…" at bounding box center [740, 330] width 848 height 23
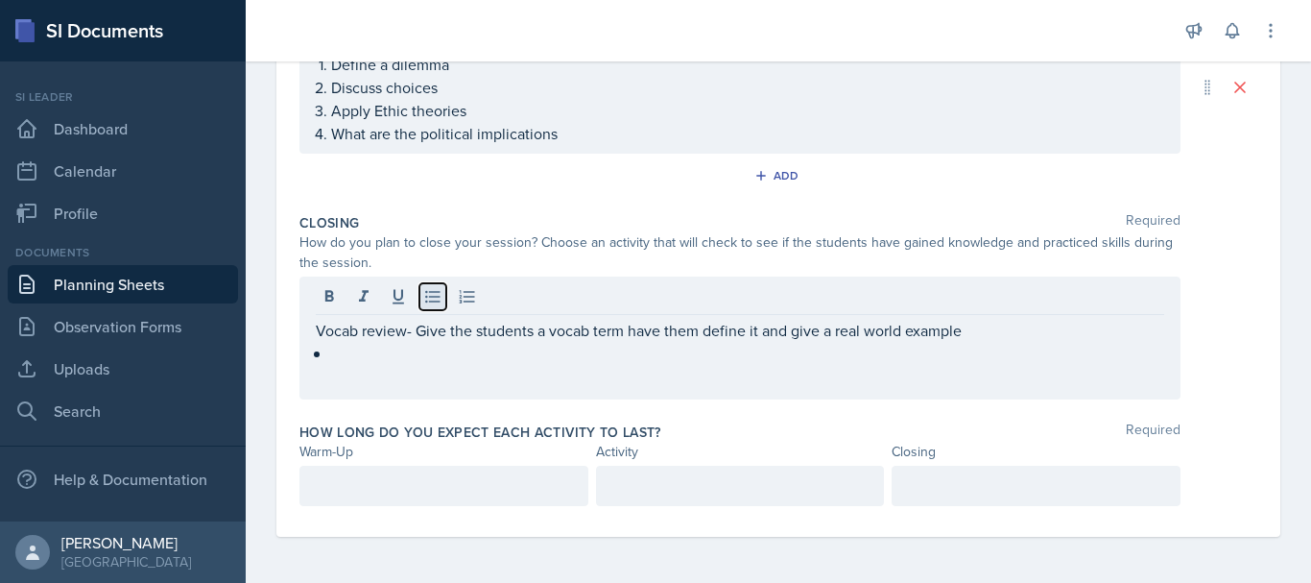
click at [434, 294] on icon at bounding box center [432, 296] width 19 height 19
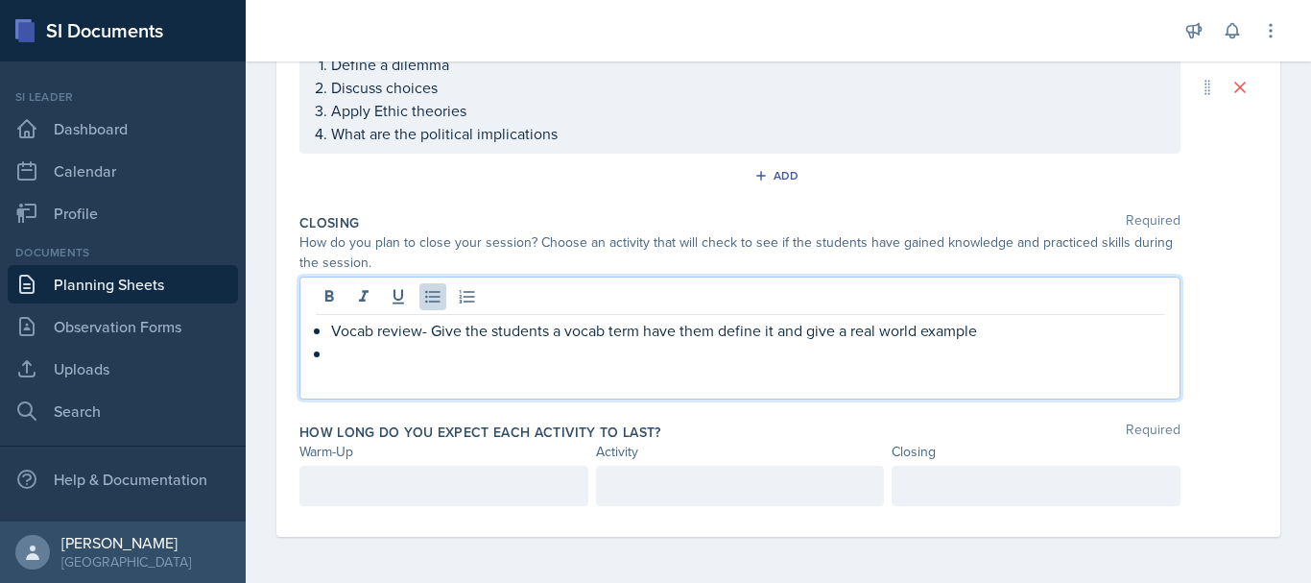
click at [353, 361] on p at bounding box center [747, 353] width 833 height 23
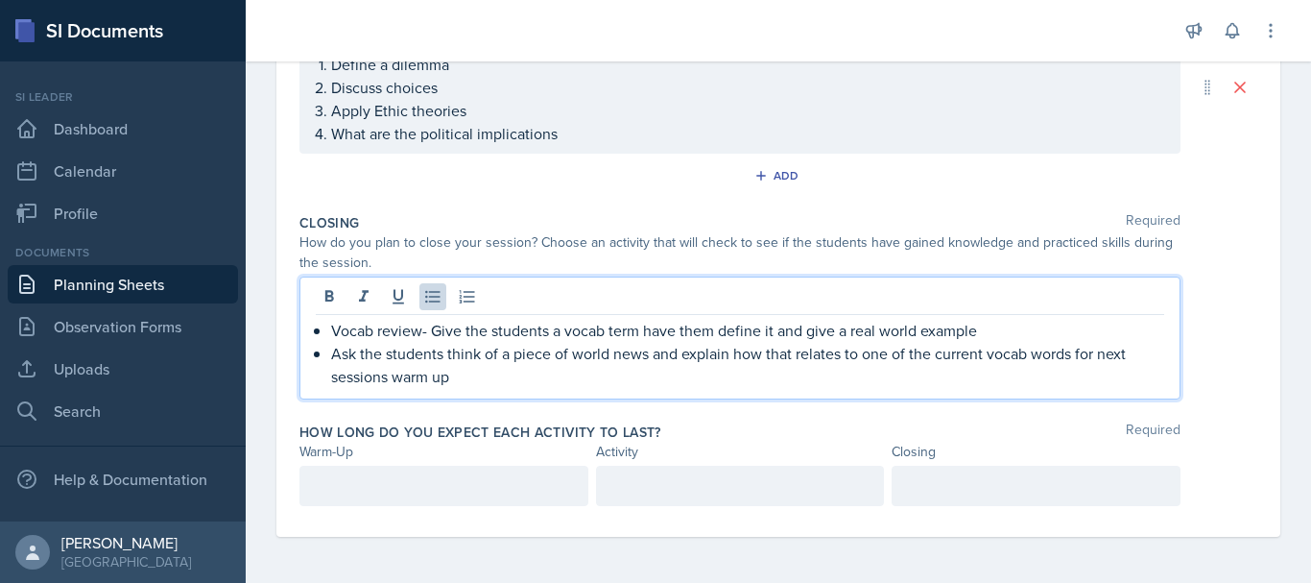
click at [761, 423] on div "How long do you expect each activity to last? Required" at bounding box center [778, 431] width 958 height 19
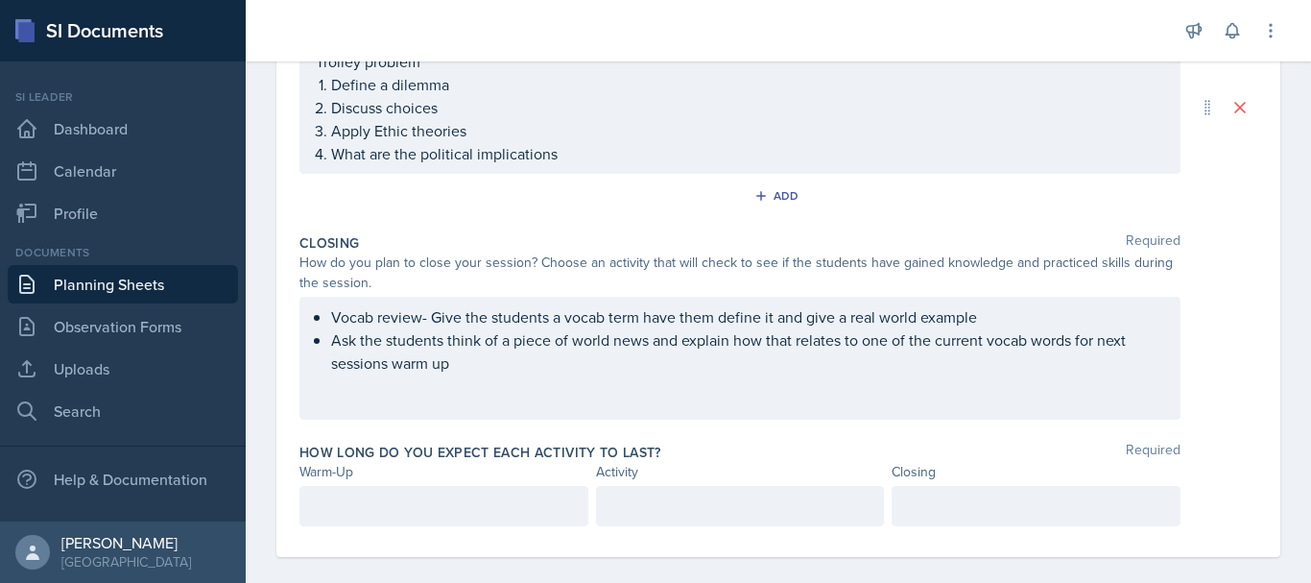
scroll to position [485, 0]
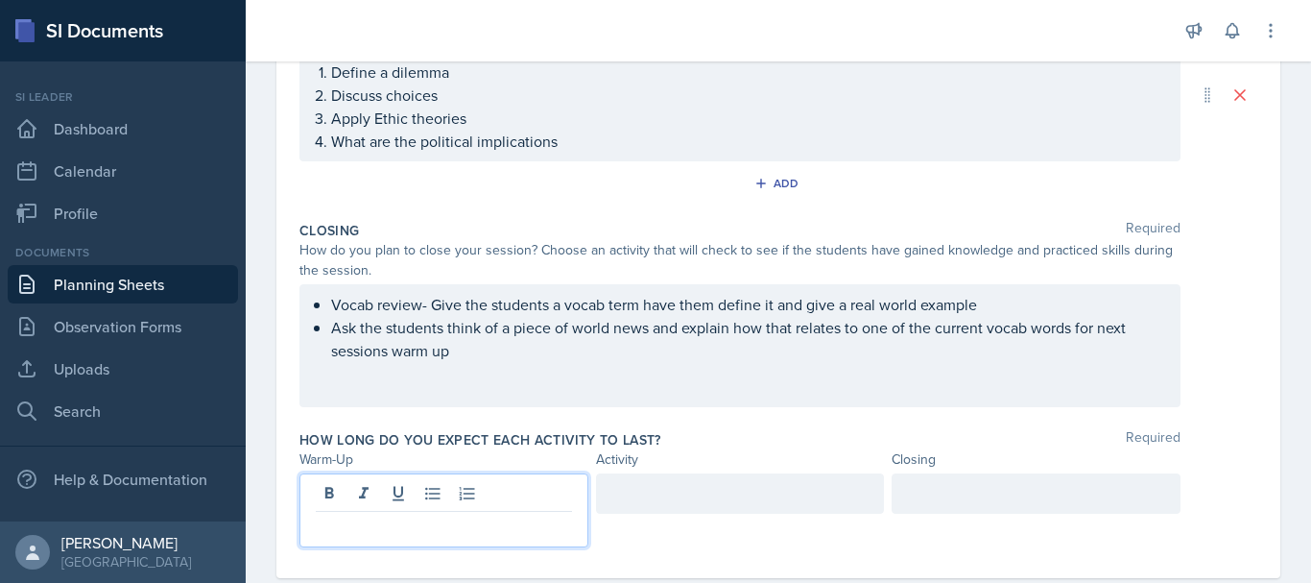
click at [493, 515] on p at bounding box center [444, 526] width 256 height 23
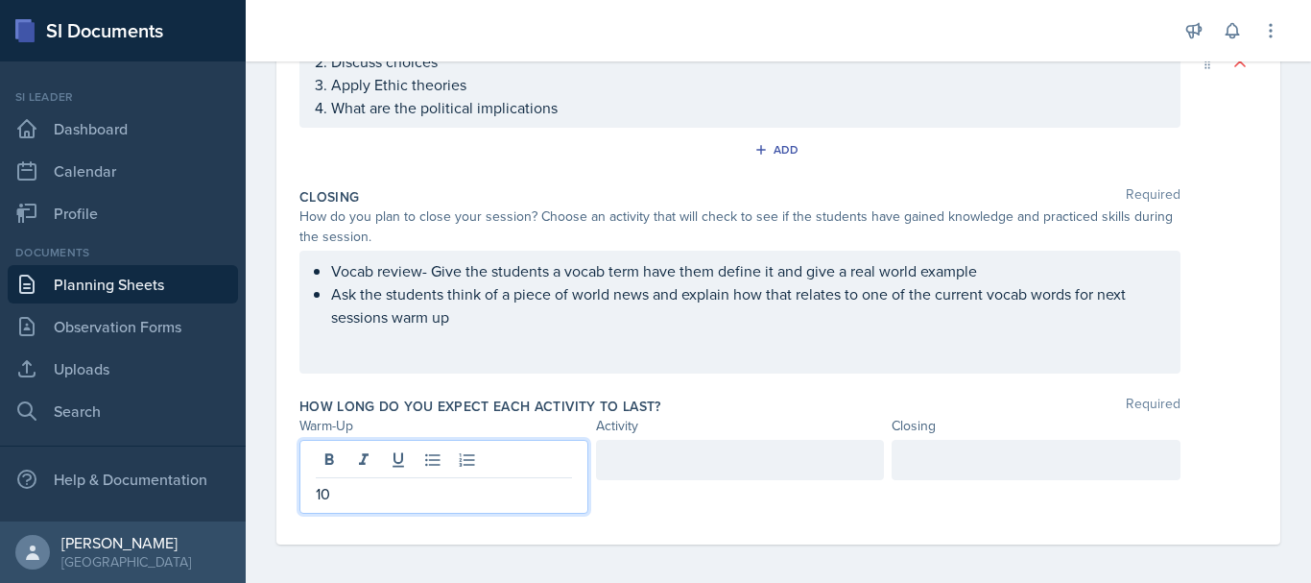
click at [693, 462] on div at bounding box center [740, 460] width 289 height 40
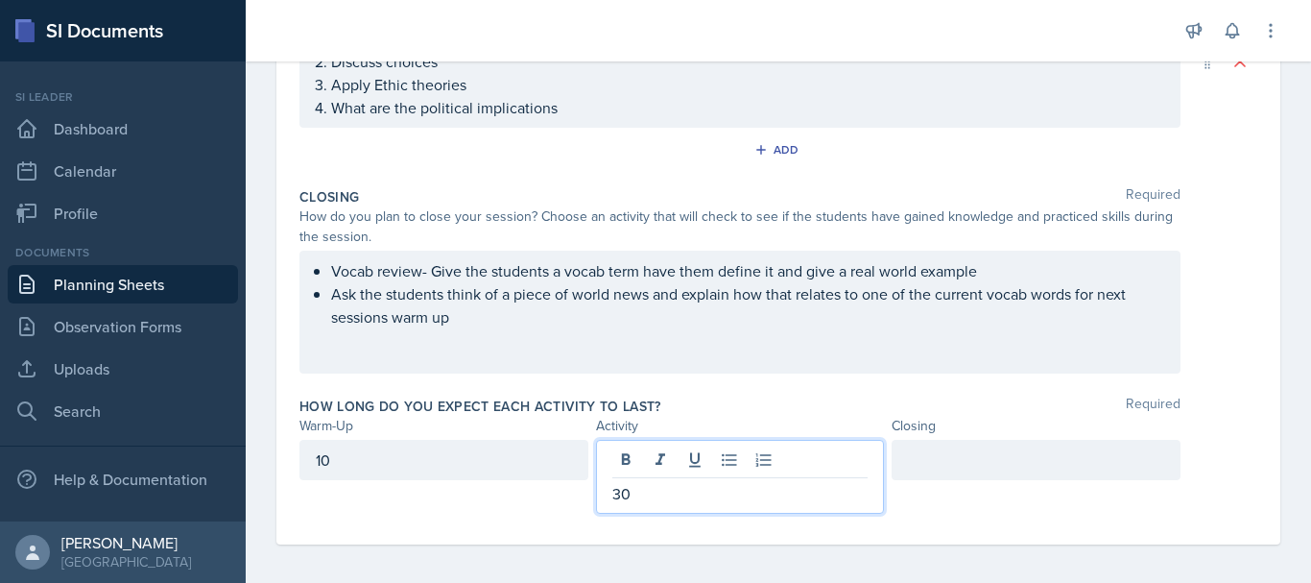
click at [907, 465] on div at bounding box center [1036, 460] width 289 height 40
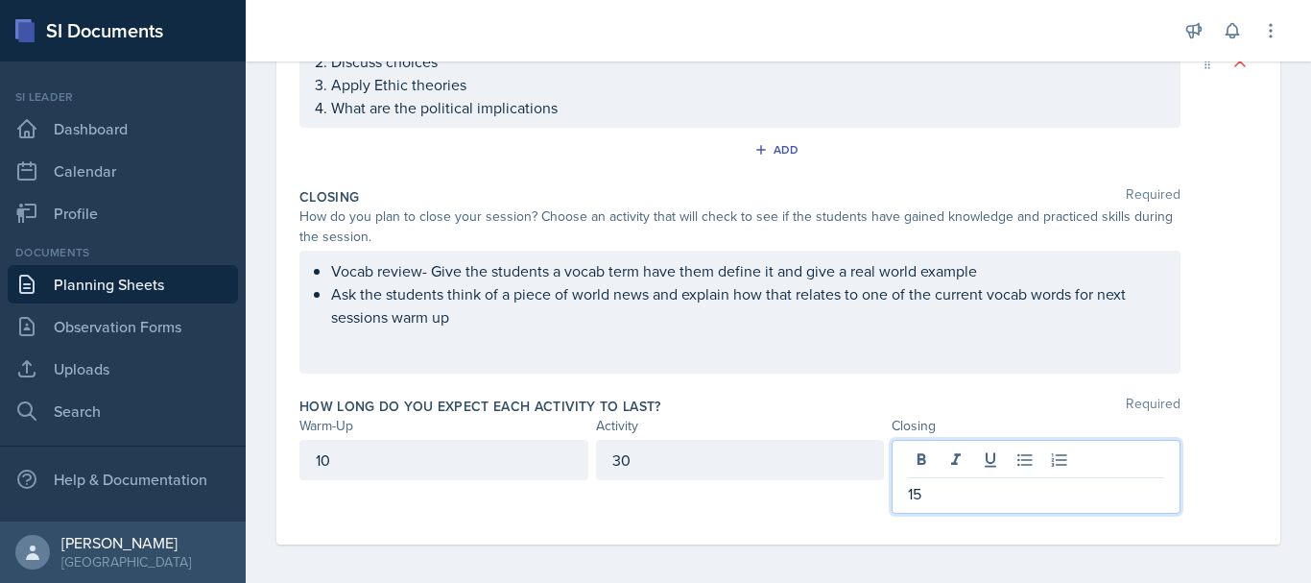
click at [450, 447] on div "10" at bounding box center [443, 460] width 289 height 40
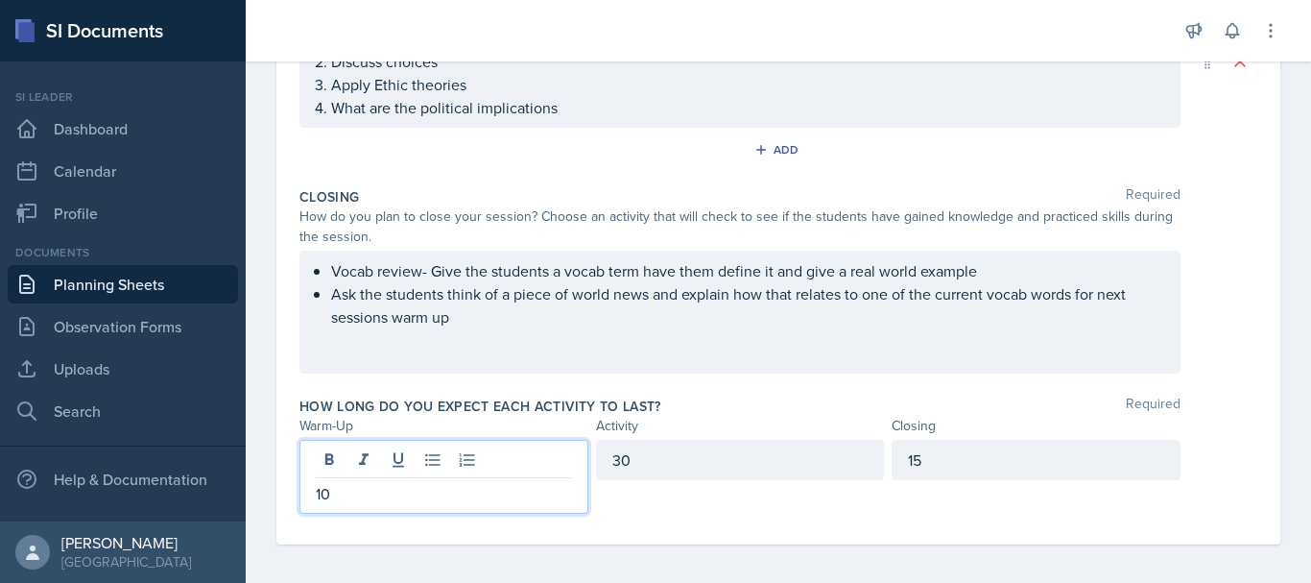
scroll to position [526, 0]
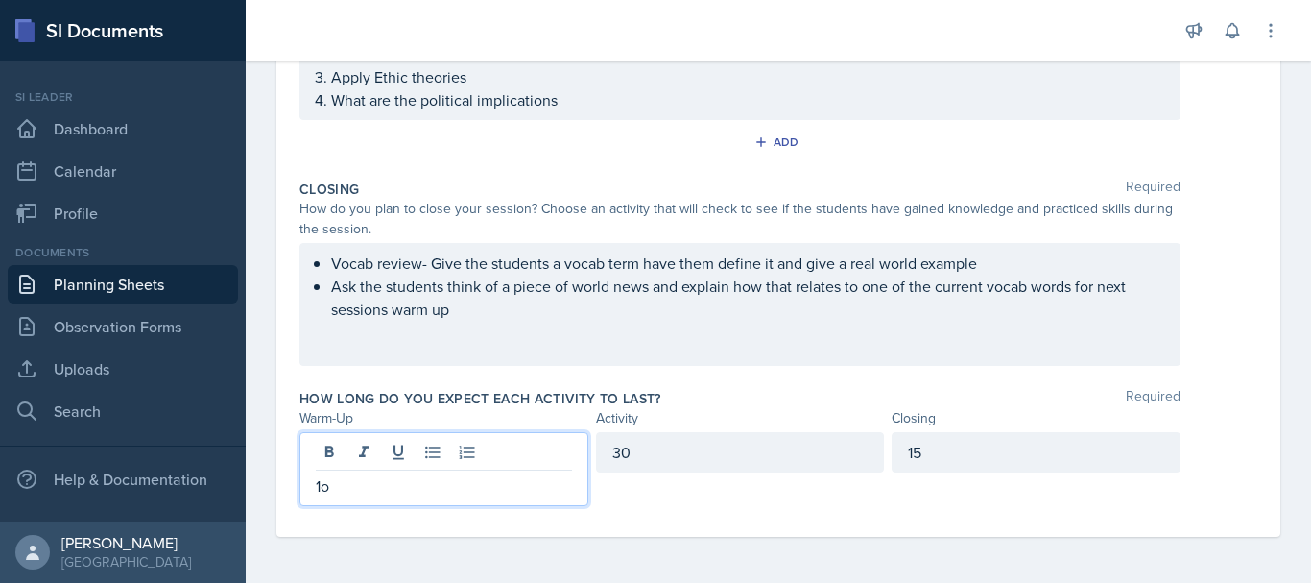
click at [696, 500] on div "30" at bounding box center [740, 469] width 289 height 74
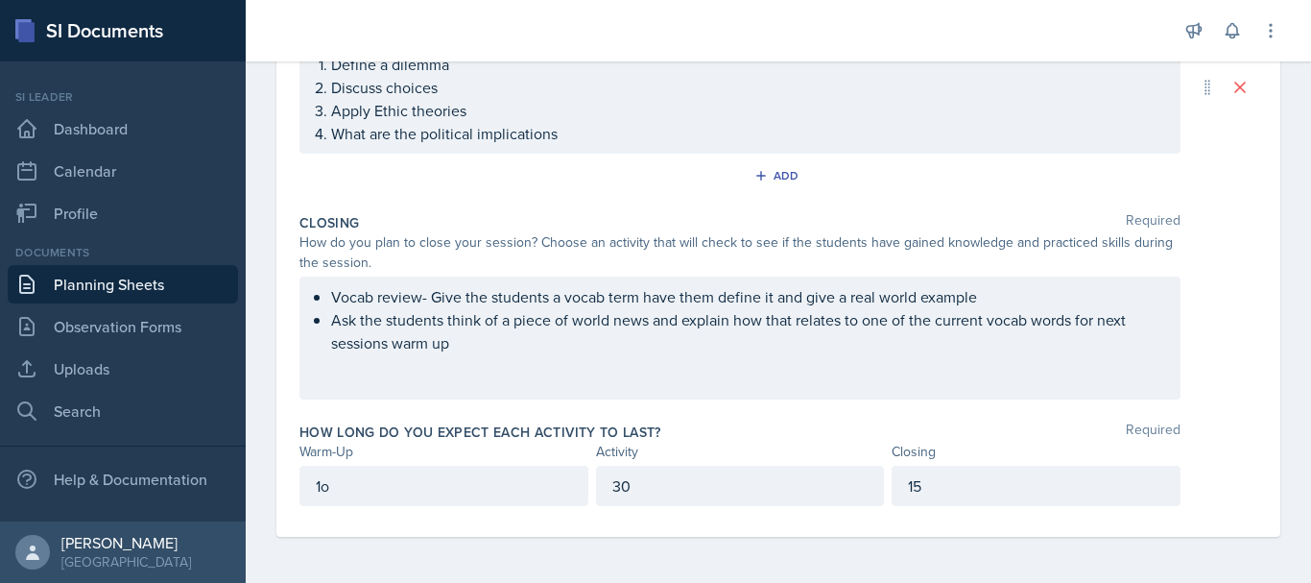
scroll to position [492, 0]
click at [484, 498] on div "1o" at bounding box center [443, 485] width 289 height 40
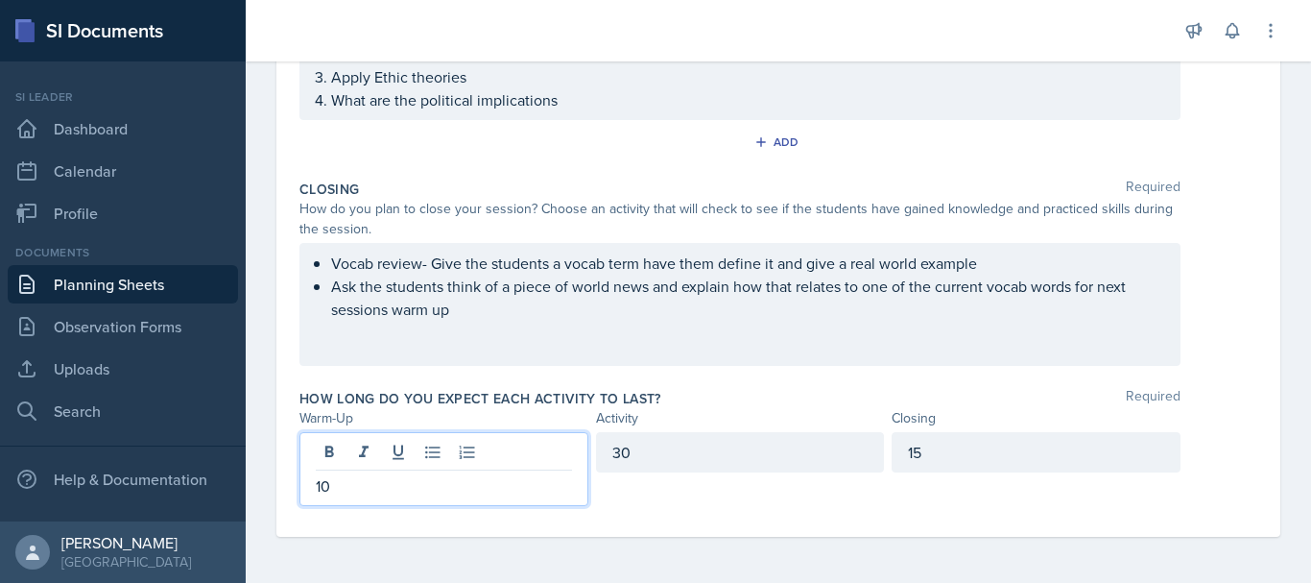
click at [661, 463] on div "30" at bounding box center [740, 452] width 289 height 40
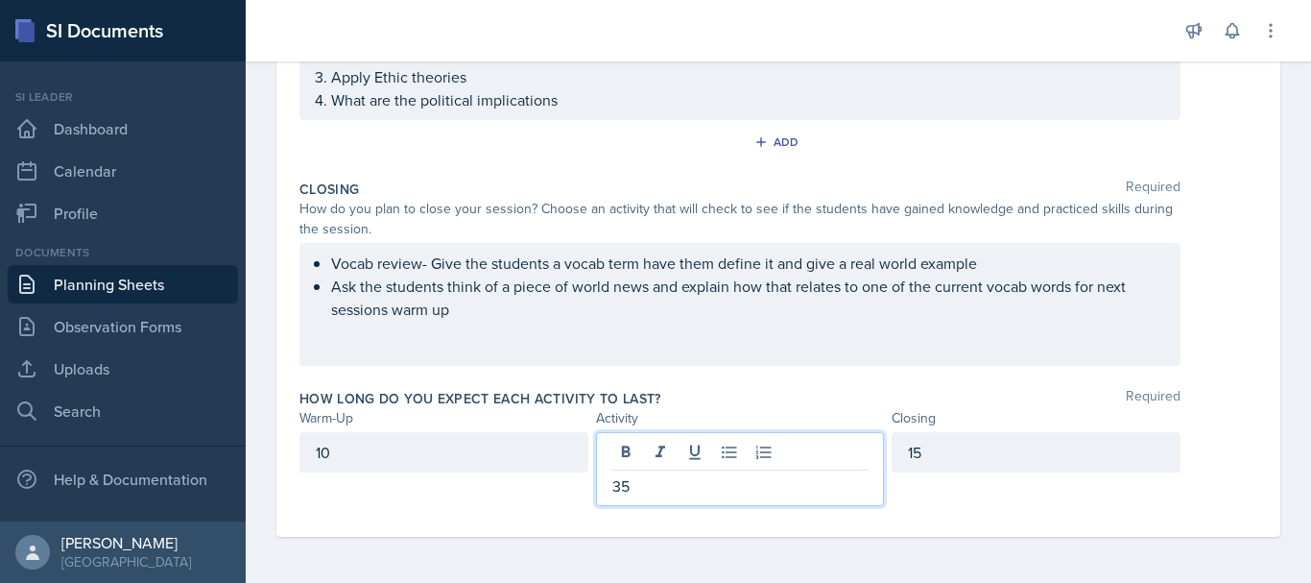
click at [1244, 439] on div "Date [DATE] [DATE] 31 1 2 3 4 5 6 7 8 9 10 11 12 13 14 15 16 17 18 19 20 21 22 …" at bounding box center [778, 81] width 1004 height 912
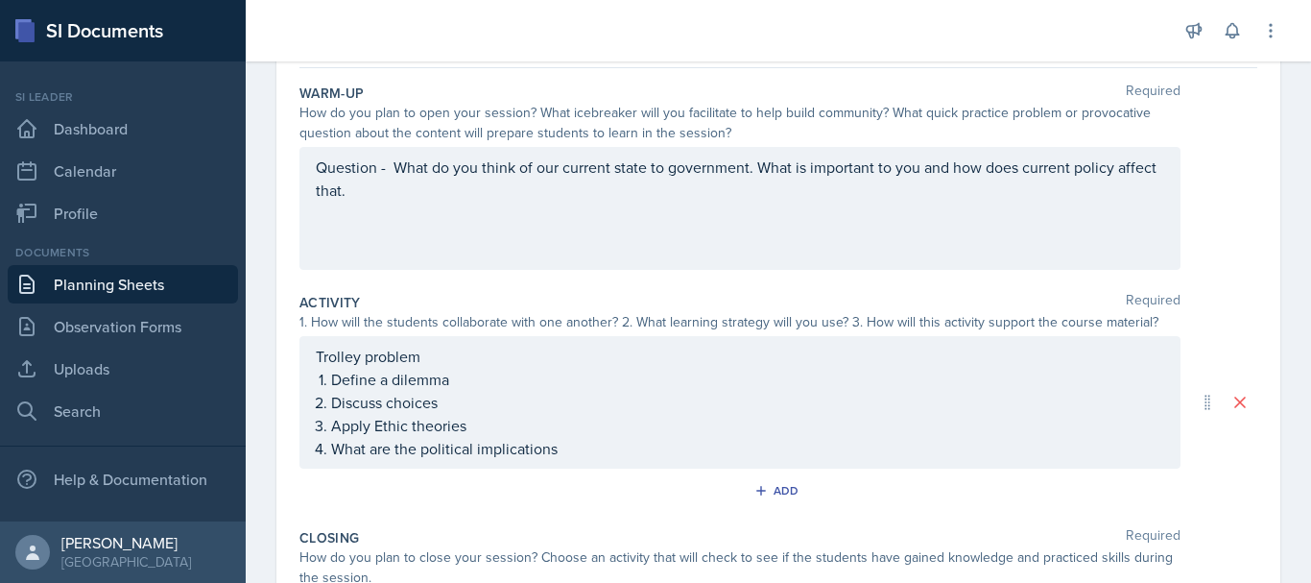
scroll to position [0, 0]
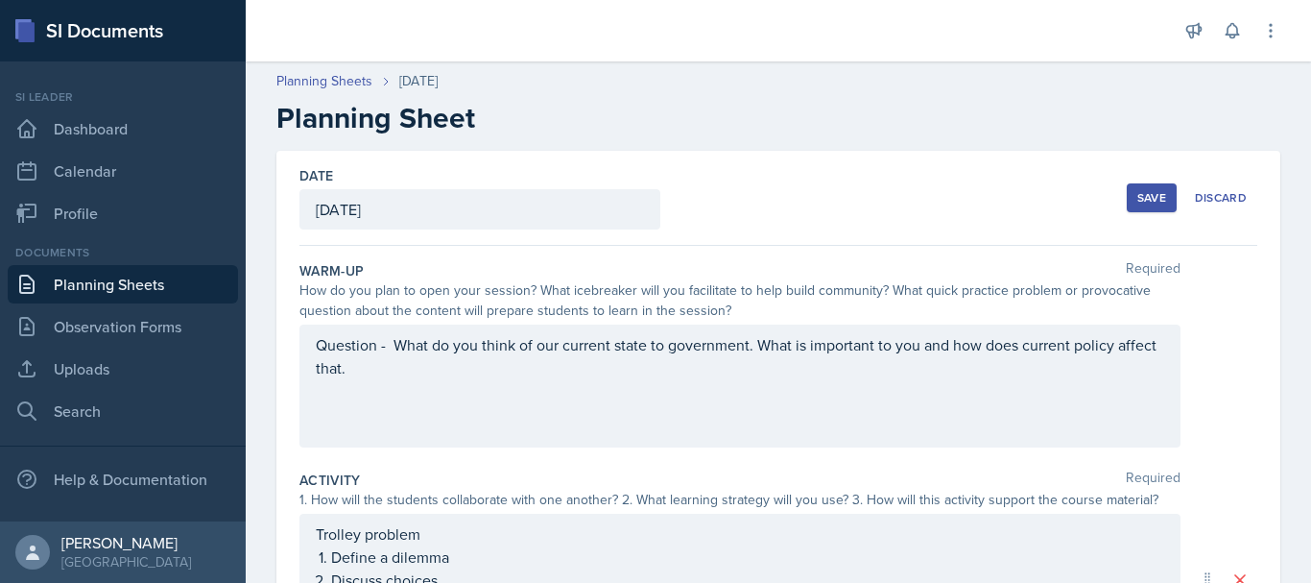
click at [1152, 194] on div "Save" at bounding box center [1151, 197] width 29 height 15
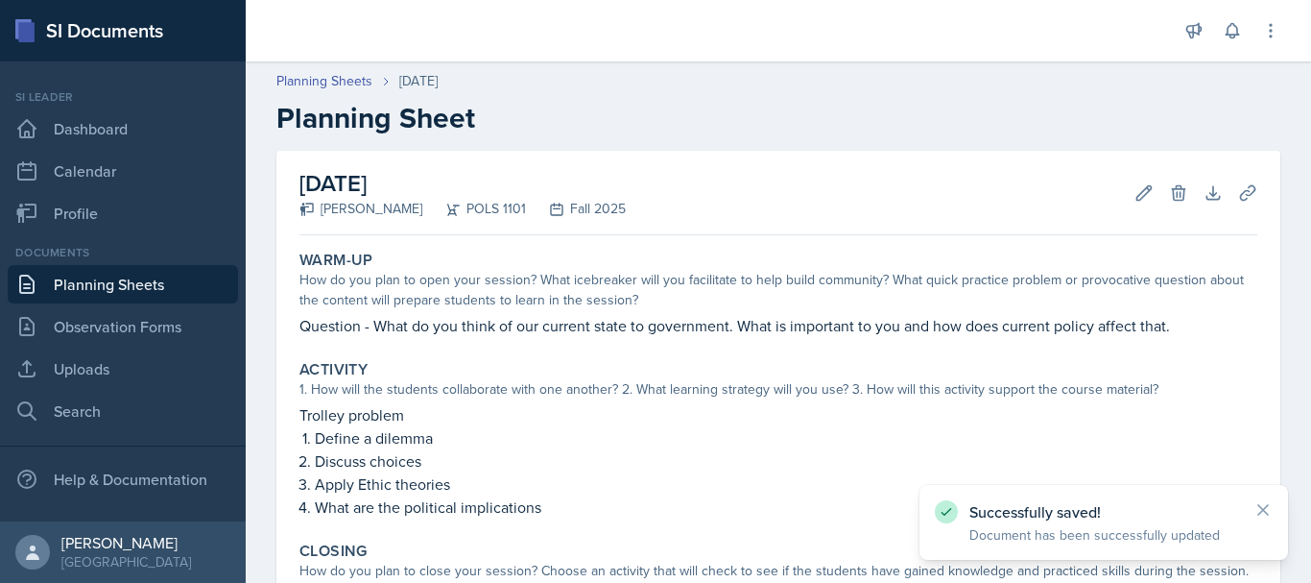
scroll to position [270, 0]
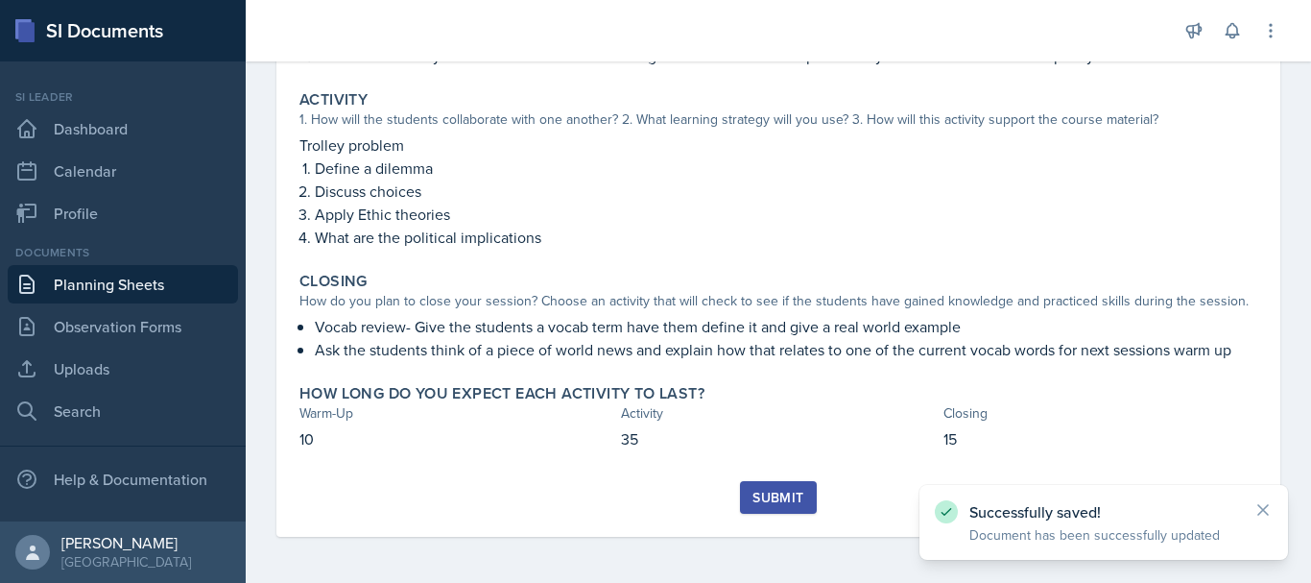
click at [778, 493] on div "Submit" at bounding box center [777, 496] width 51 height 15
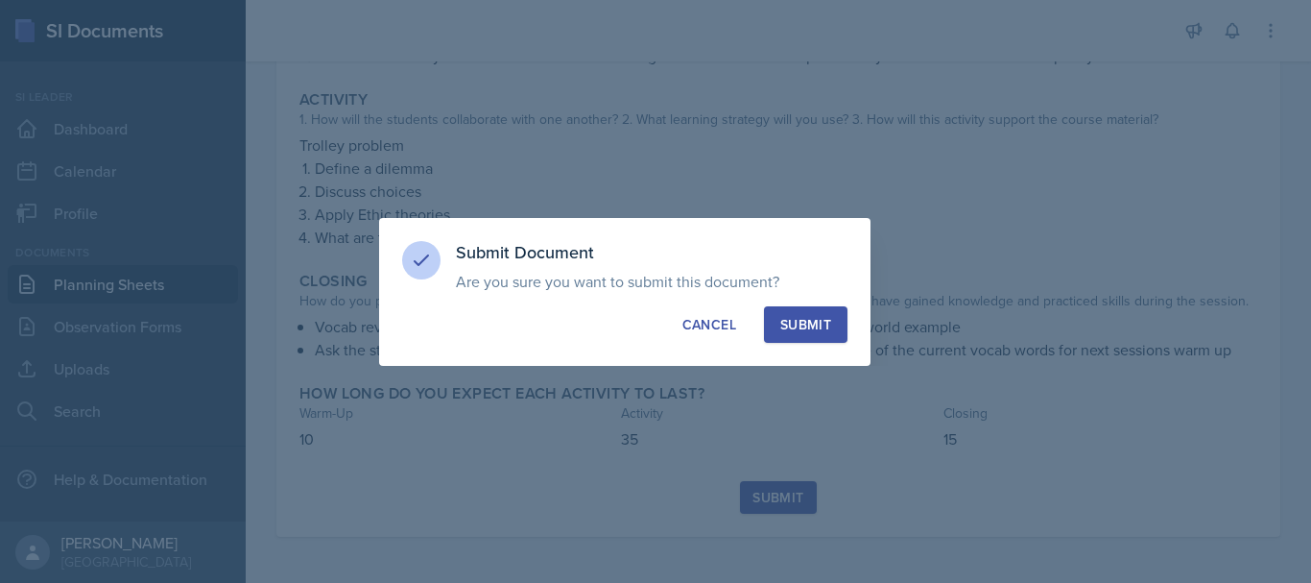
click at [798, 334] on button "Submit" at bounding box center [805, 324] width 83 height 36
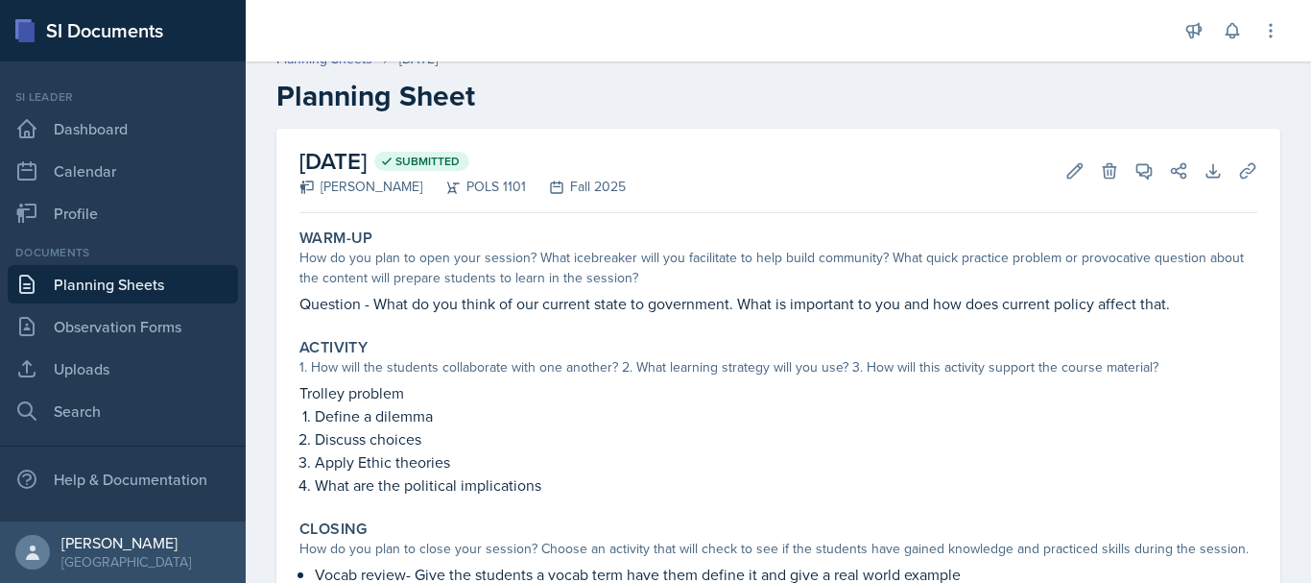
scroll to position [0, 0]
